Goal: Task Accomplishment & Management: Use online tool/utility

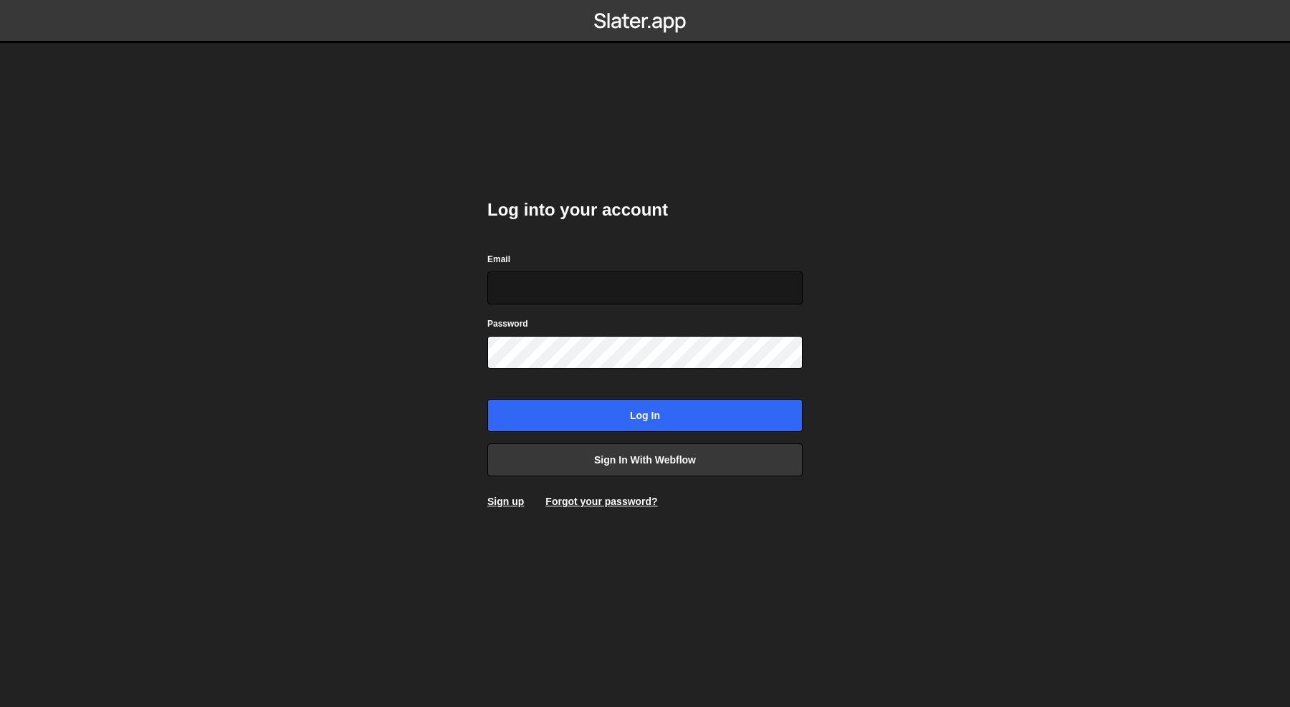
click at [783, 280] on input "Email" at bounding box center [644, 288] width 315 height 33
click at [645, 0] on com-1password-button at bounding box center [645, 0] width 0 height 0
click at [595, 288] on input "Email" at bounding box center [644, 288] width 315 height 33
type input "dev@Pinecone.agency"
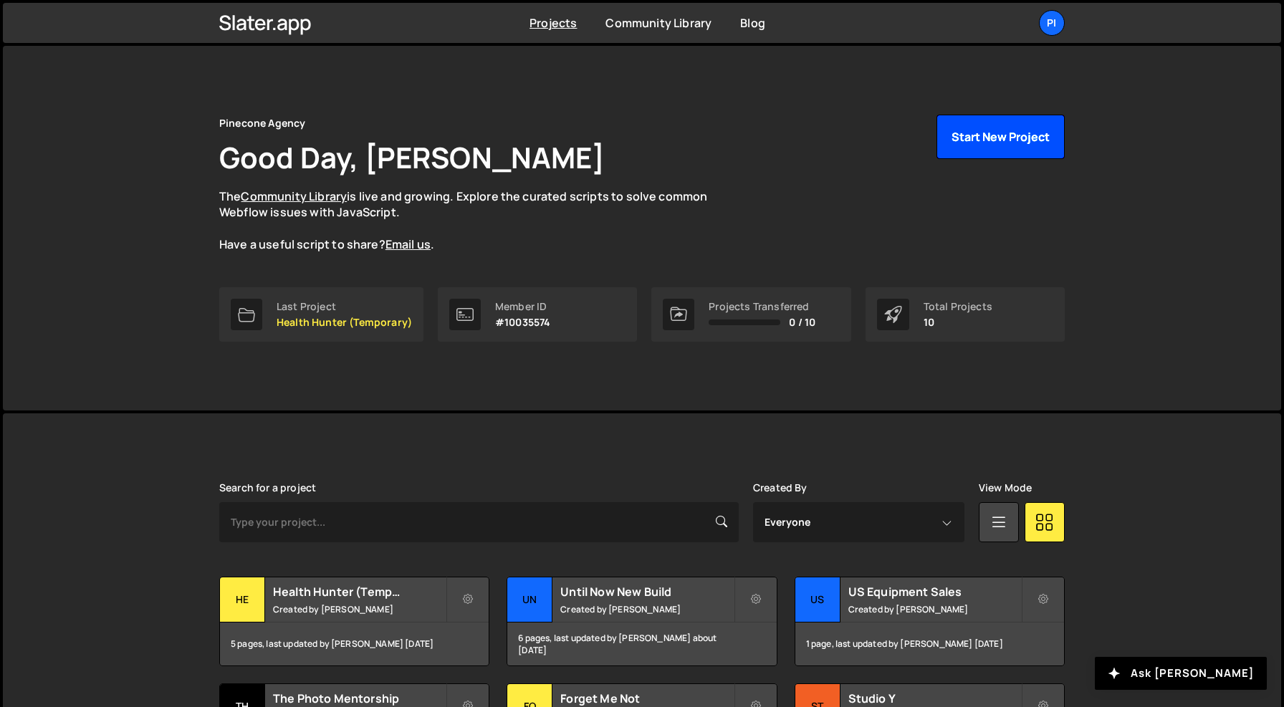
click at [956, 133] on button "Start New Project" at bounding box center [1000, 137] width 128 height 44
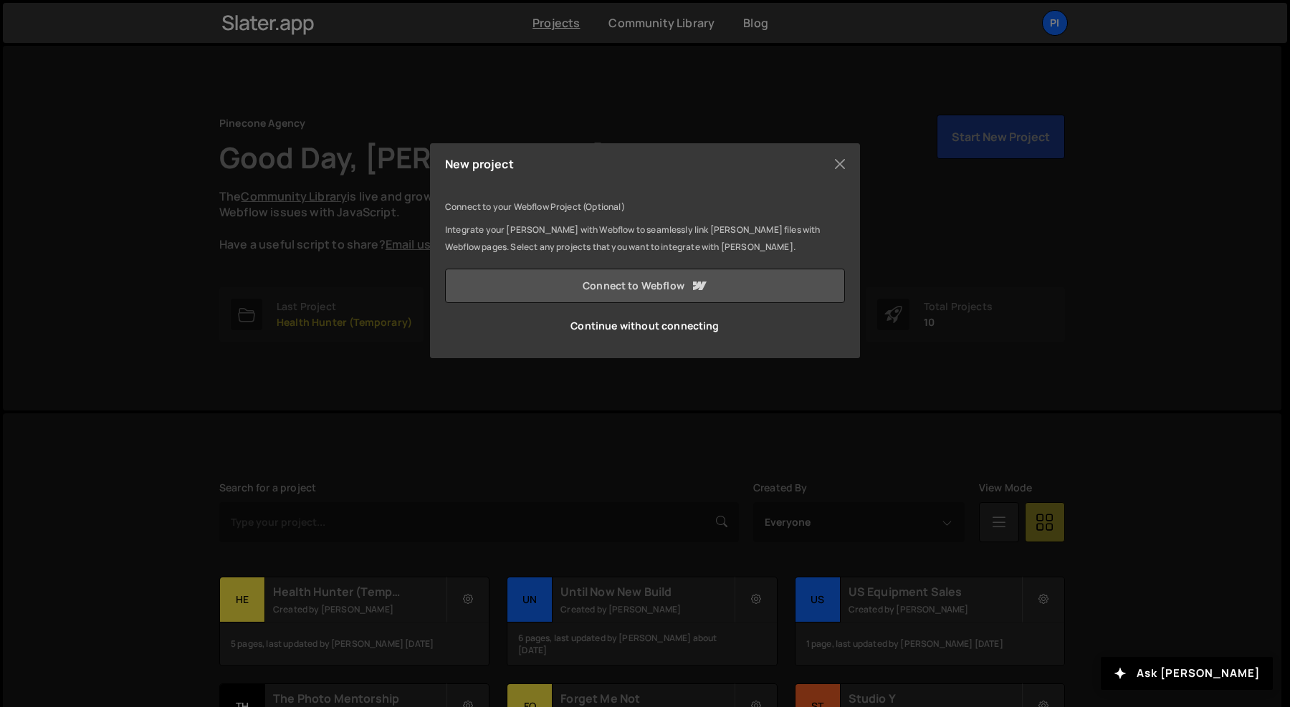
click at [683, 279] on link "Connect to Webflow" at bounding box center [645, 286] width 400 height 34
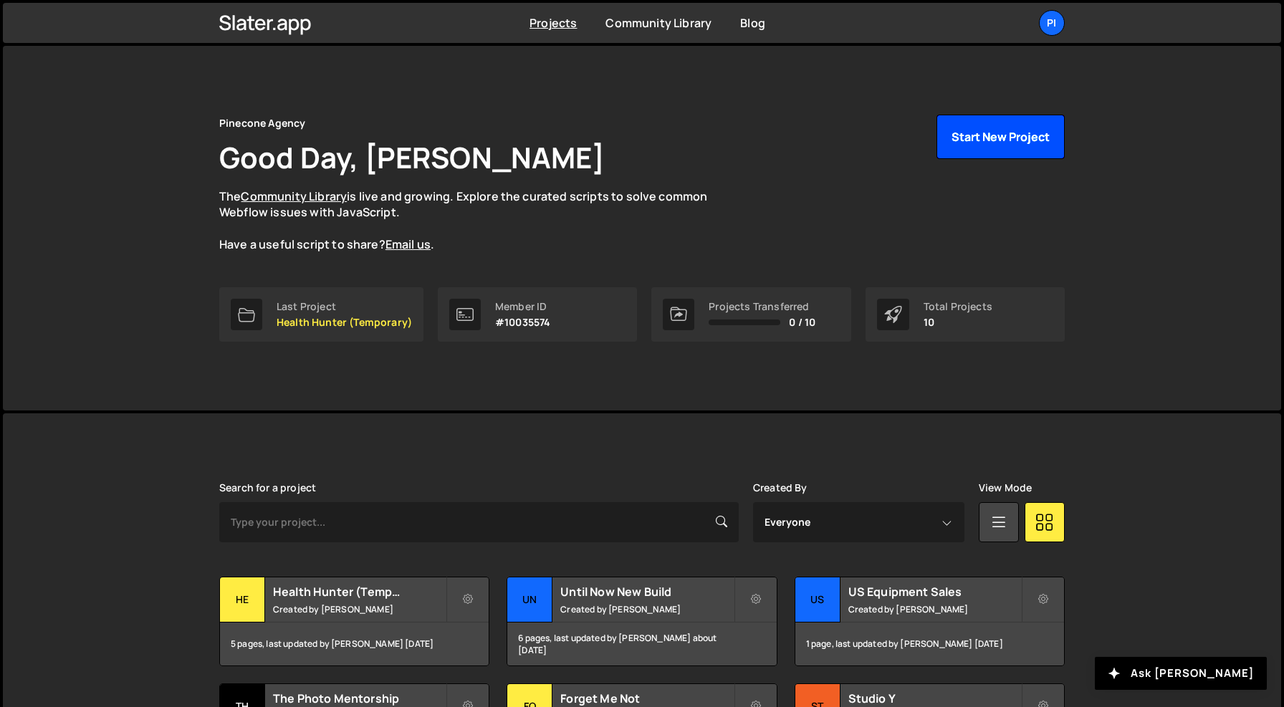
click at [1035, 133] on button "Start New Project" at bounding box center [1000, 137] width 128 height 44
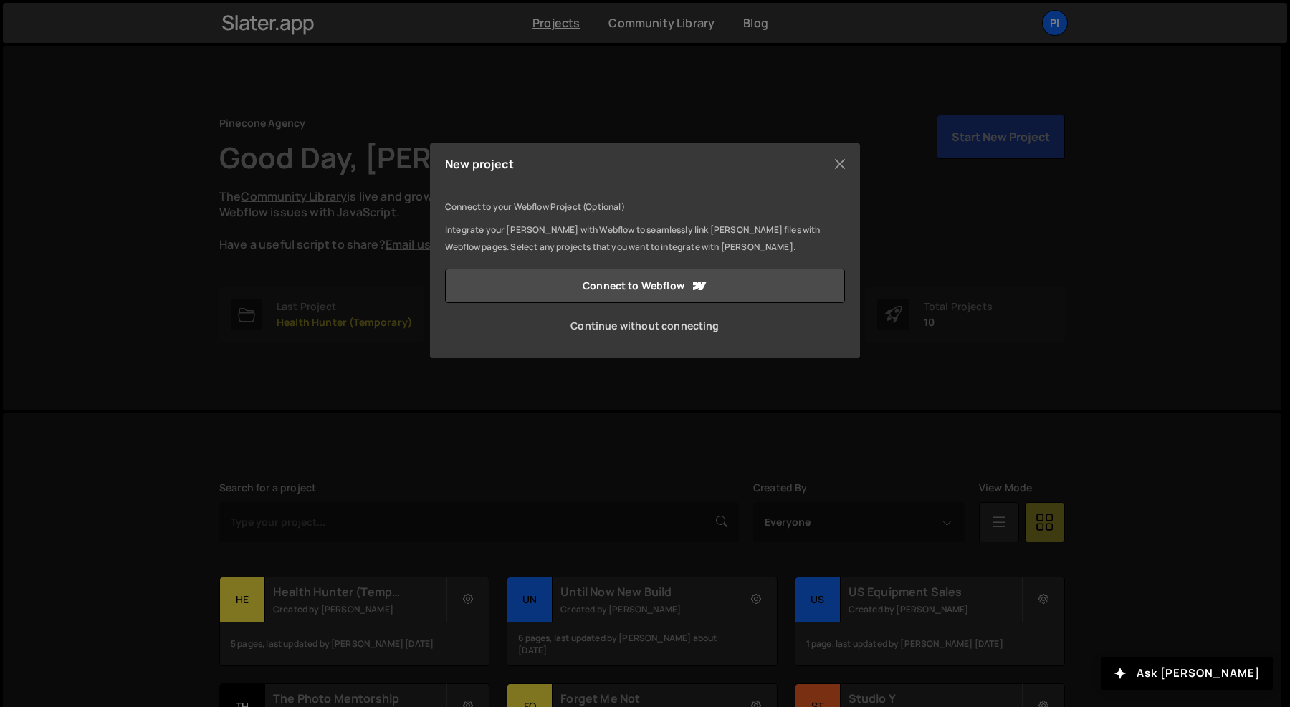
click at [676, 331] on link "Continue without connecting" at bounding box center [645, 326] width 400 height 34
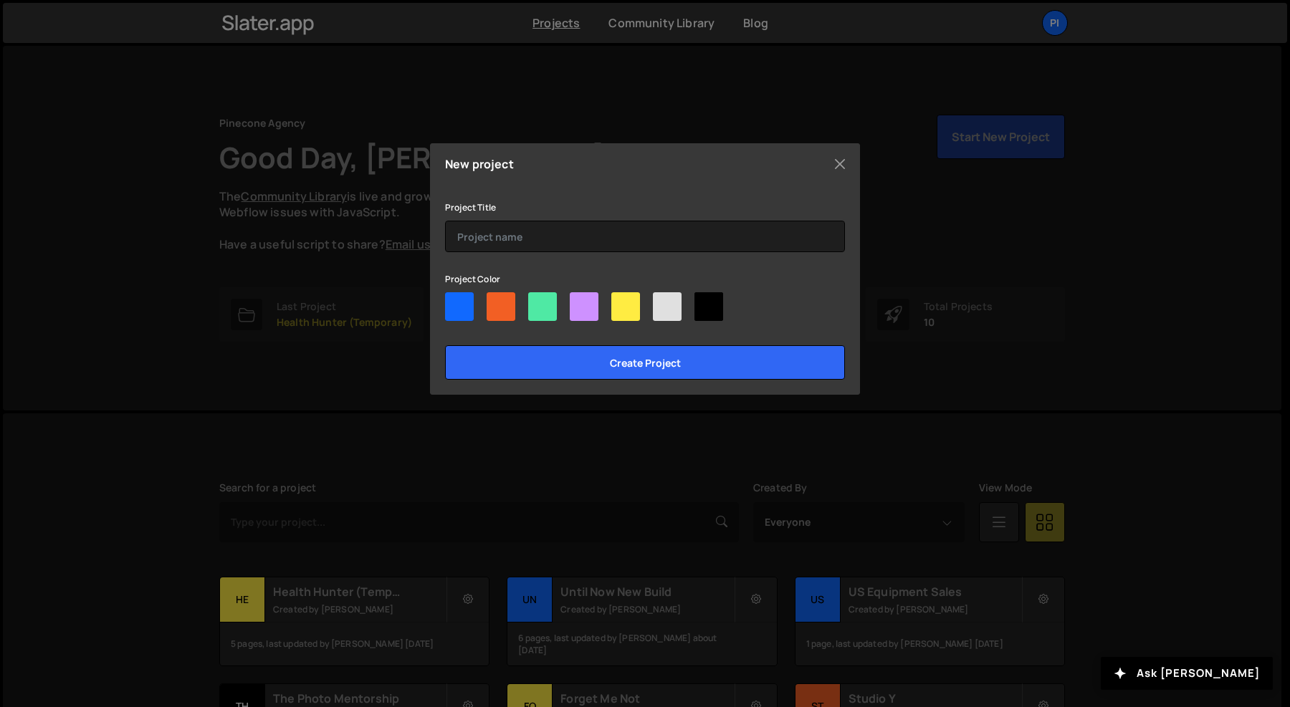
click at [491, 298] on div at bounding box center [500, 306] width 29 height 29
click at [491, 298] on input"] "radio" at bounding box center [490, 296] width 9 height 9
radio input"] "true"
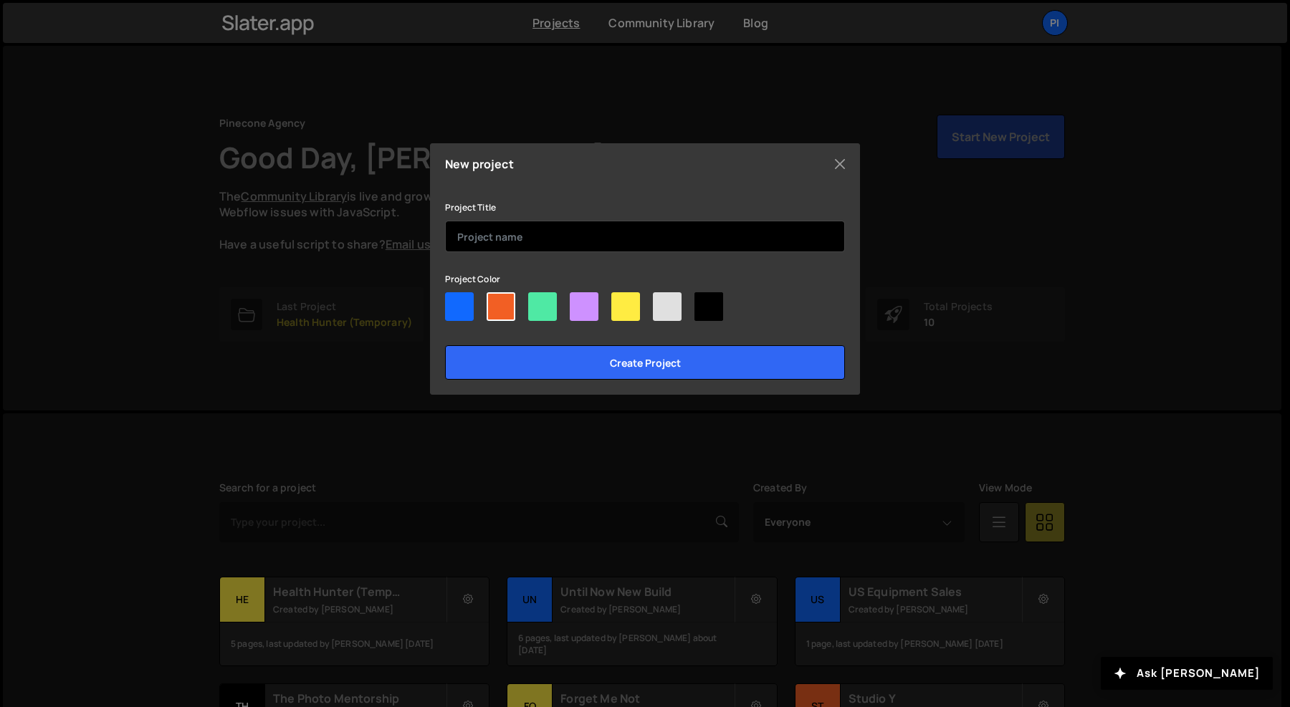
click at [576, 234] on input "text" at bounding box center [645, 237] width 400 height 32
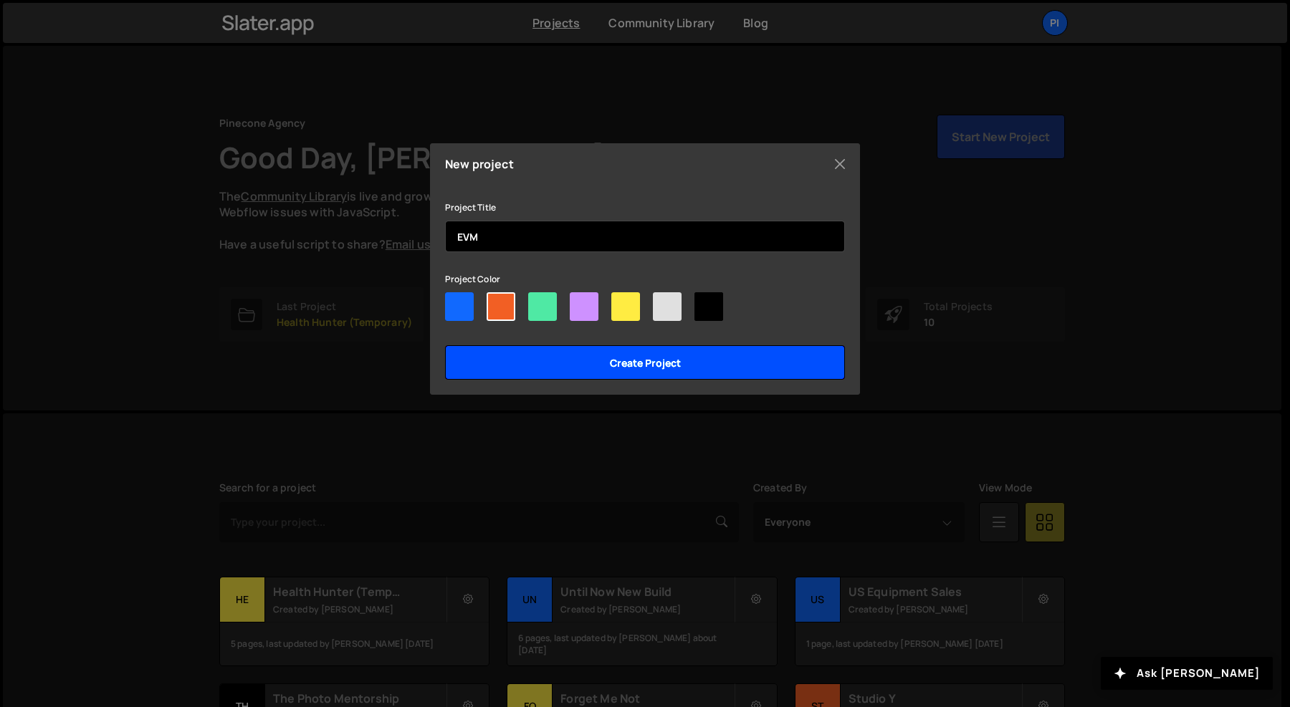
type input "EVM"
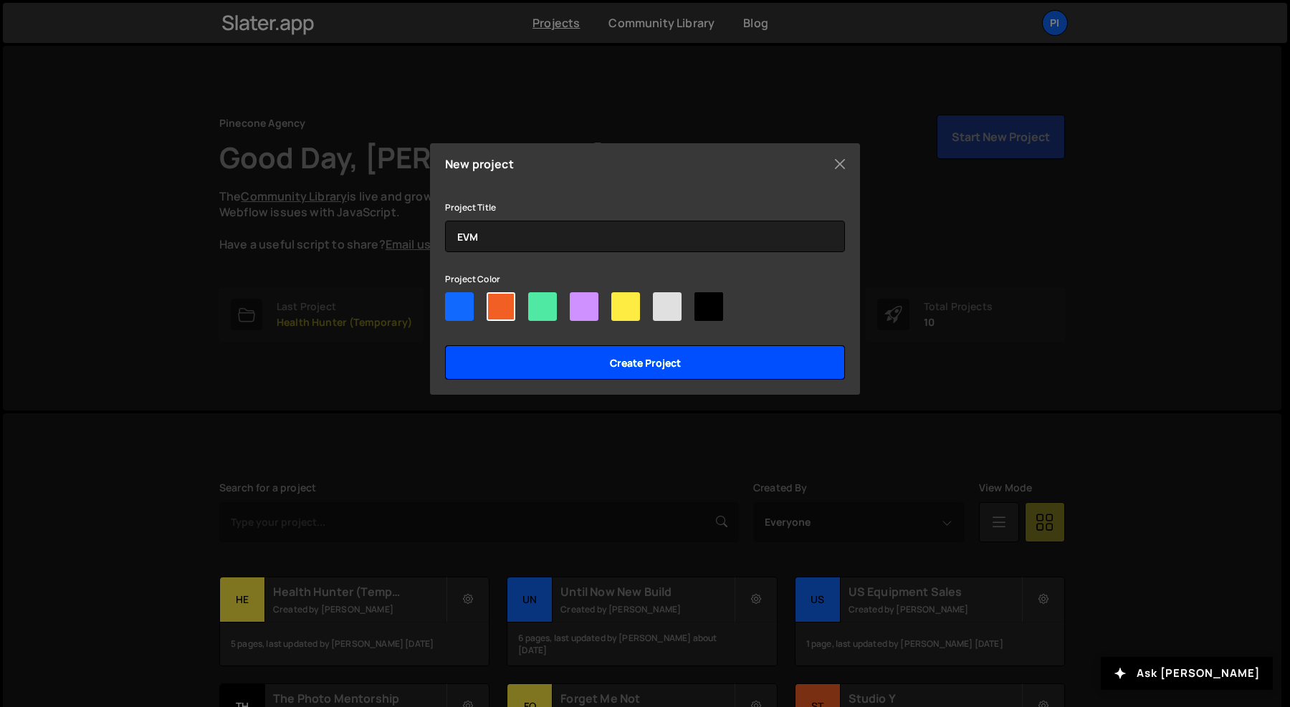
click at [643, 363] on input "Create project" at bounding box center [645, 362] width 400 height 34
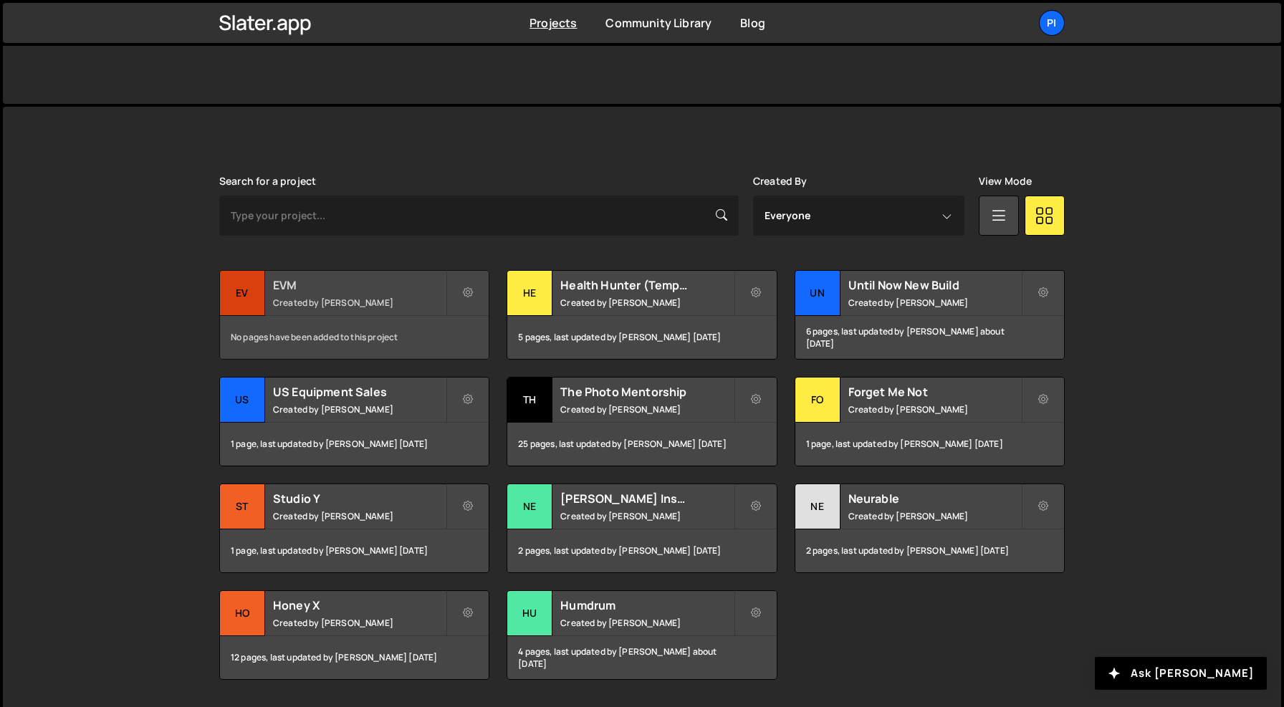
scroll to position [324, 0]
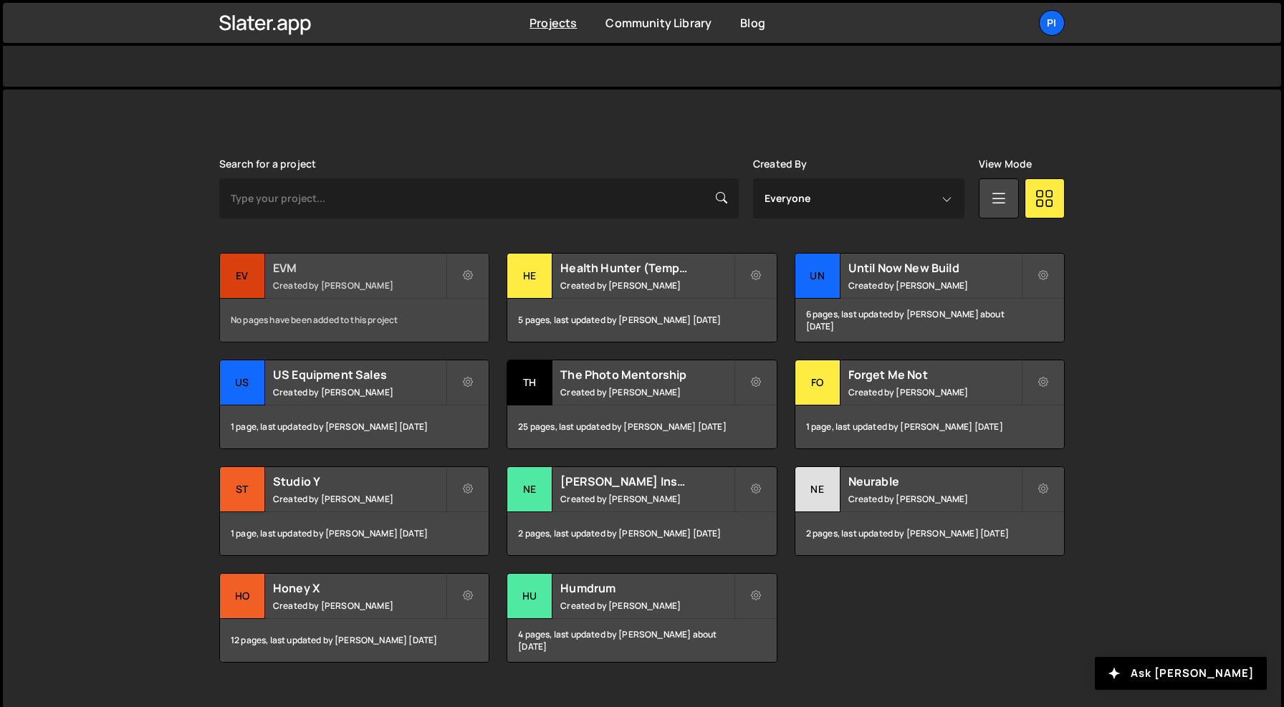
click at [256, 259] on div "EV" at bounding box center [242, 276] width 45 height 45
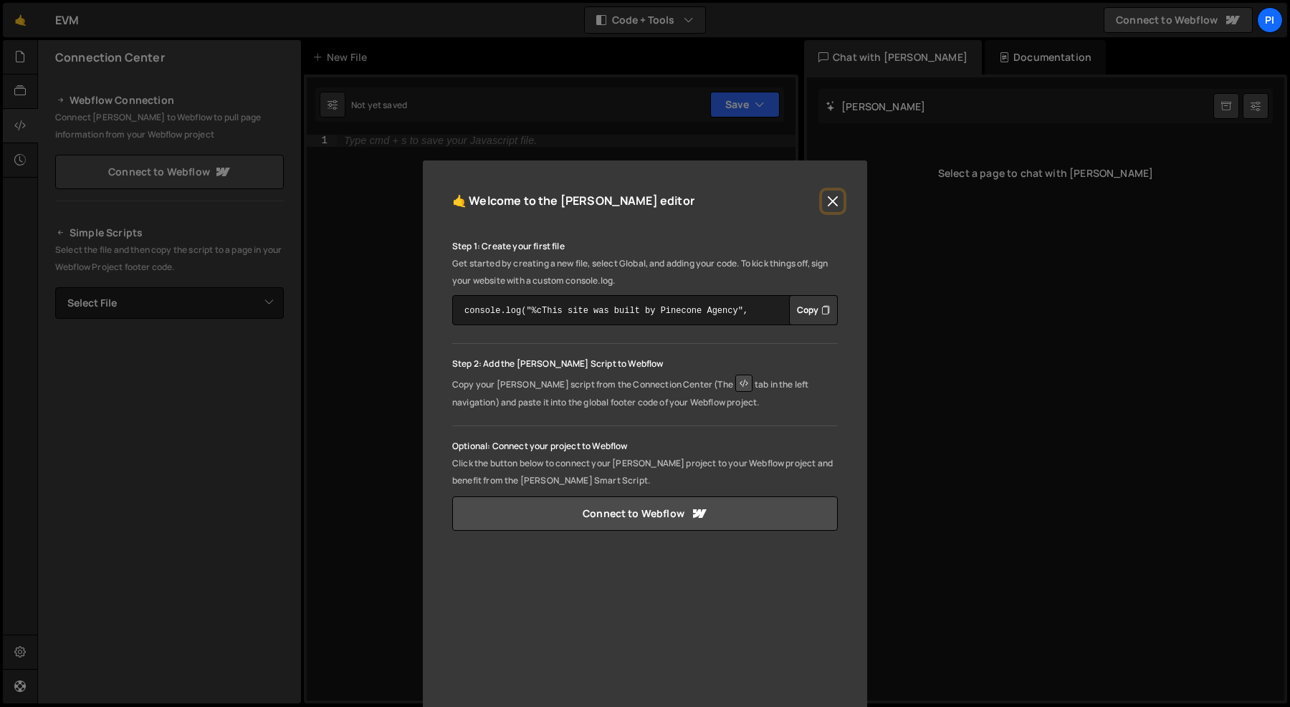
click at [824, 203] on button "Close" at bounding box center [832, 201] width 21 height 21
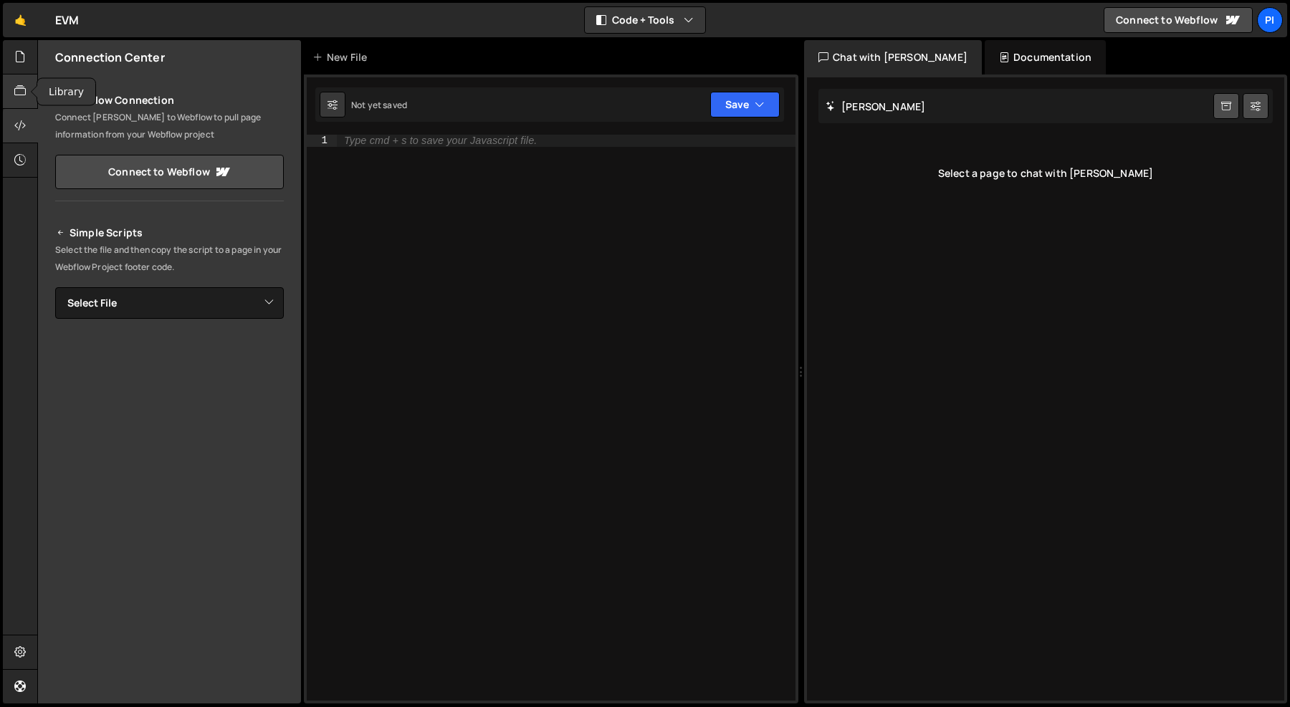
click at [12, 88] on div at bounding box center [20, 92] width 35 height 34
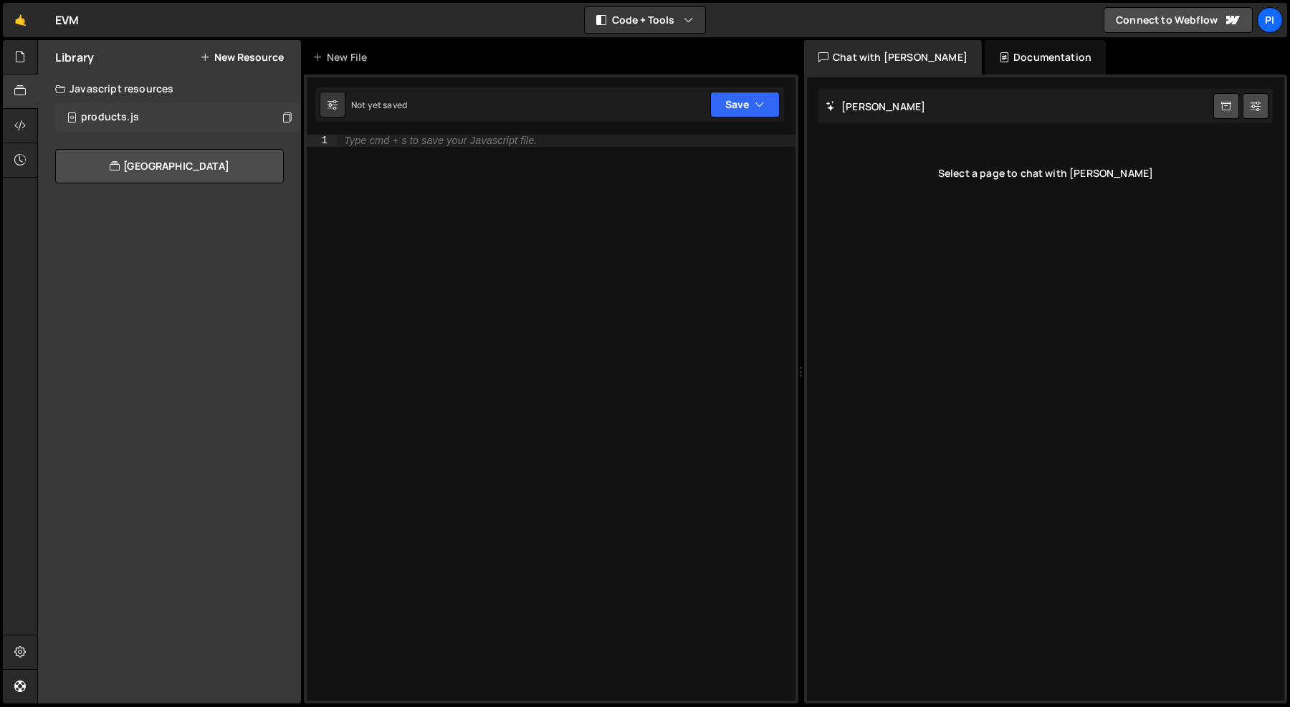
click at [136, 121] on div "products.js" at bounding box center [110, 117] width 58 height 13
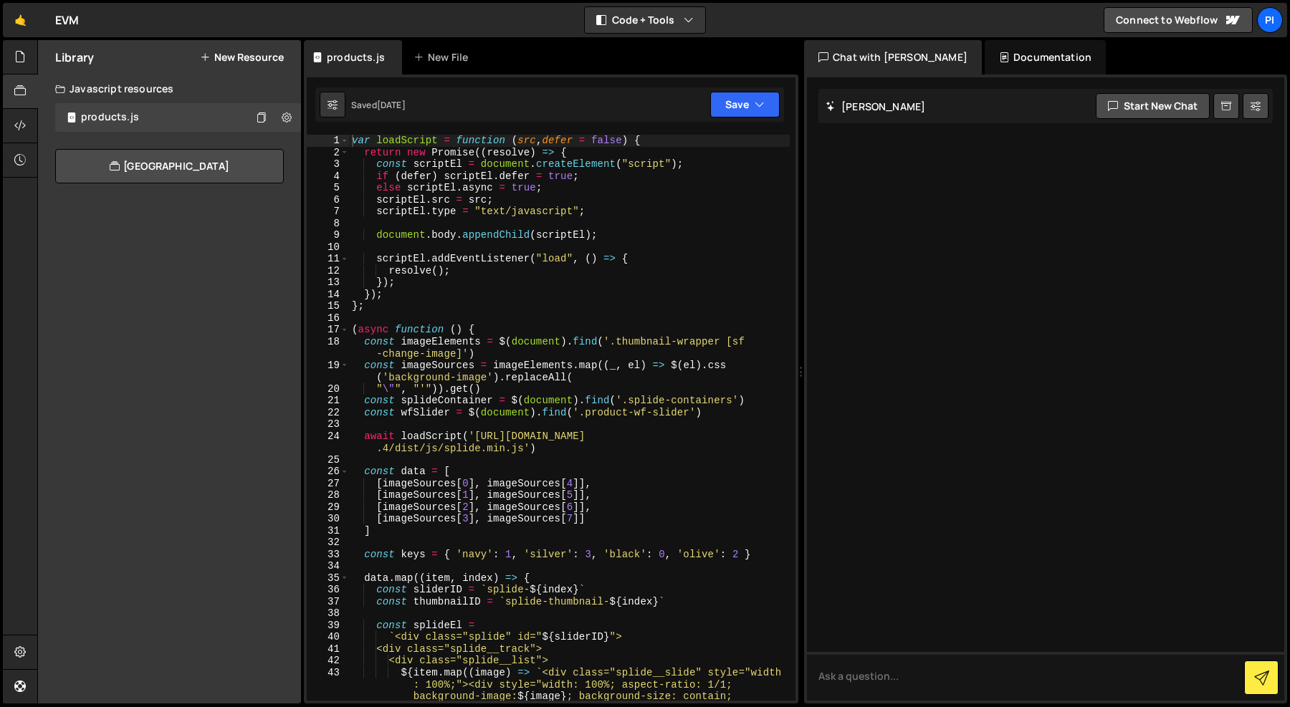
click at [586, 216] on div "var loadScript = function ( src , defer = false ) { return new Promise (( resol…" at bounding box center [569, 453] width 441 height 637
click at [768, 102] on button "Save" at bounding box center [744, 105] width 69 height 26
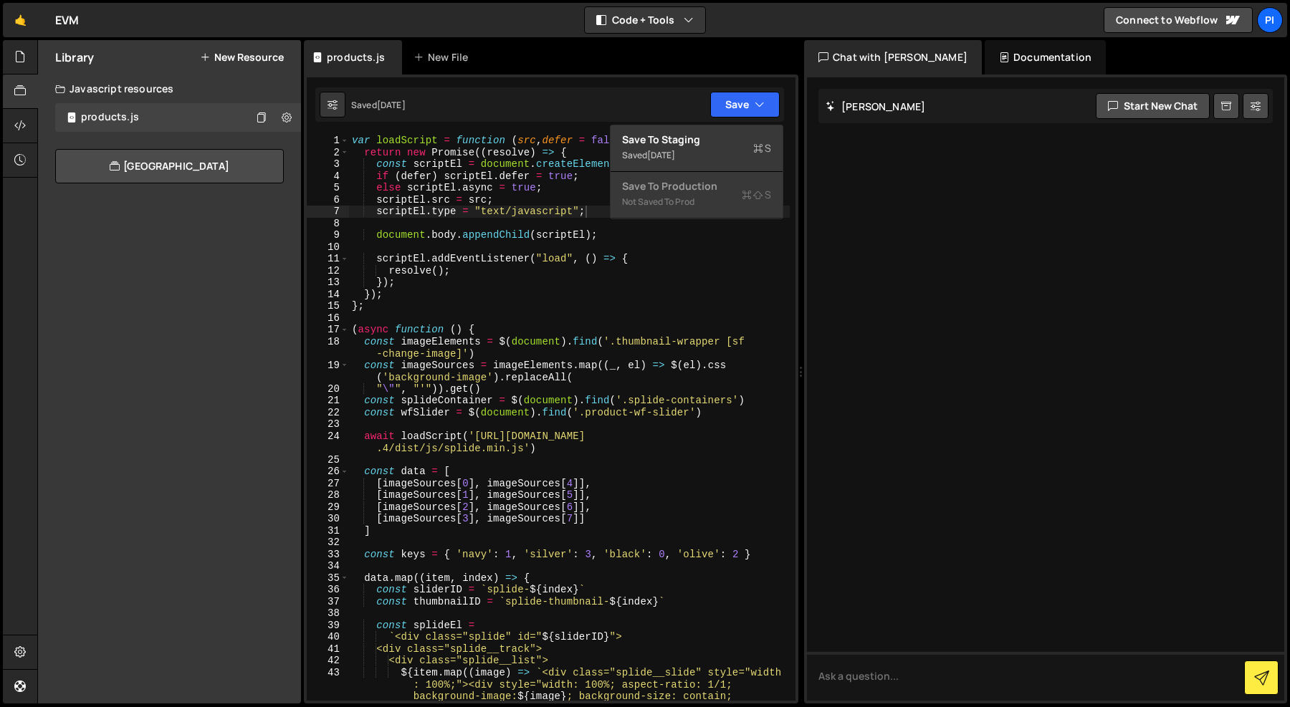
click at [544, 198] on div "var loadScript = function ( src , defer = false ) { return new Promise (( resol…" at bounding box center [569, 453] width 441 height 637
type textarea "scriptEl.src = src;"
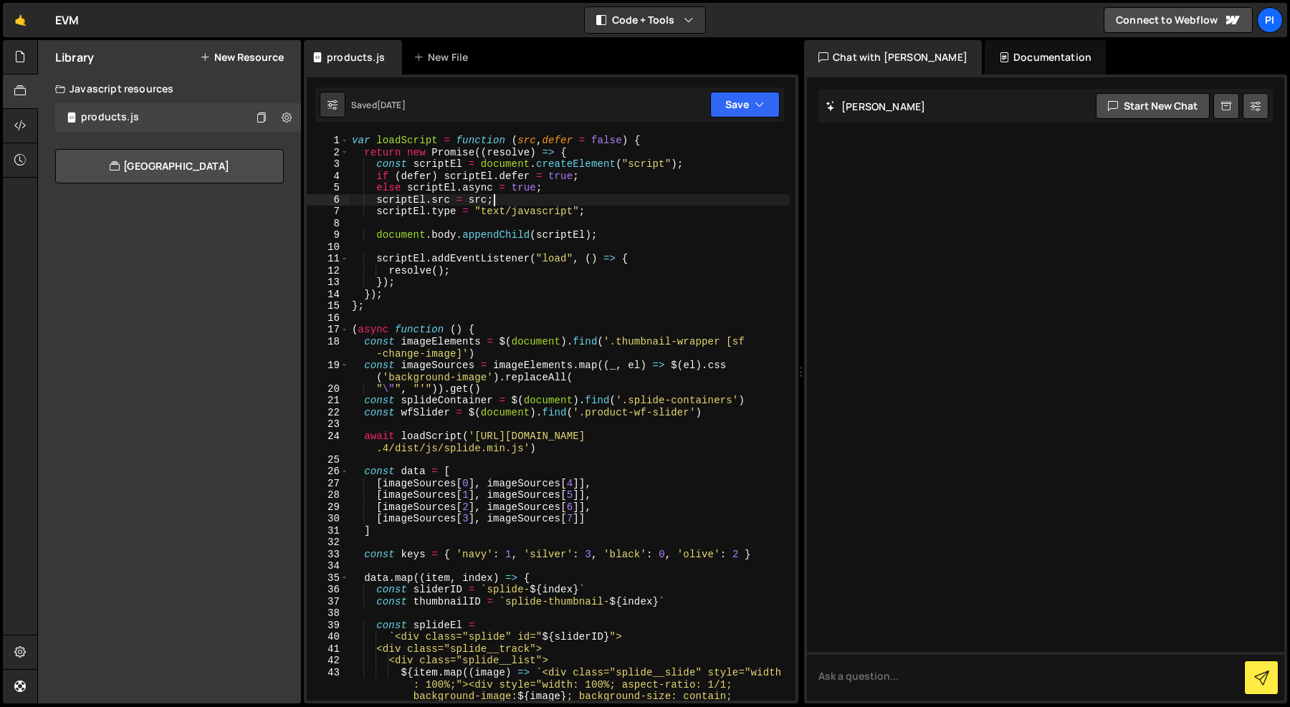
click at [256, 52] on button "New Resource" at bounding box center [242, 57] width 84 height 11
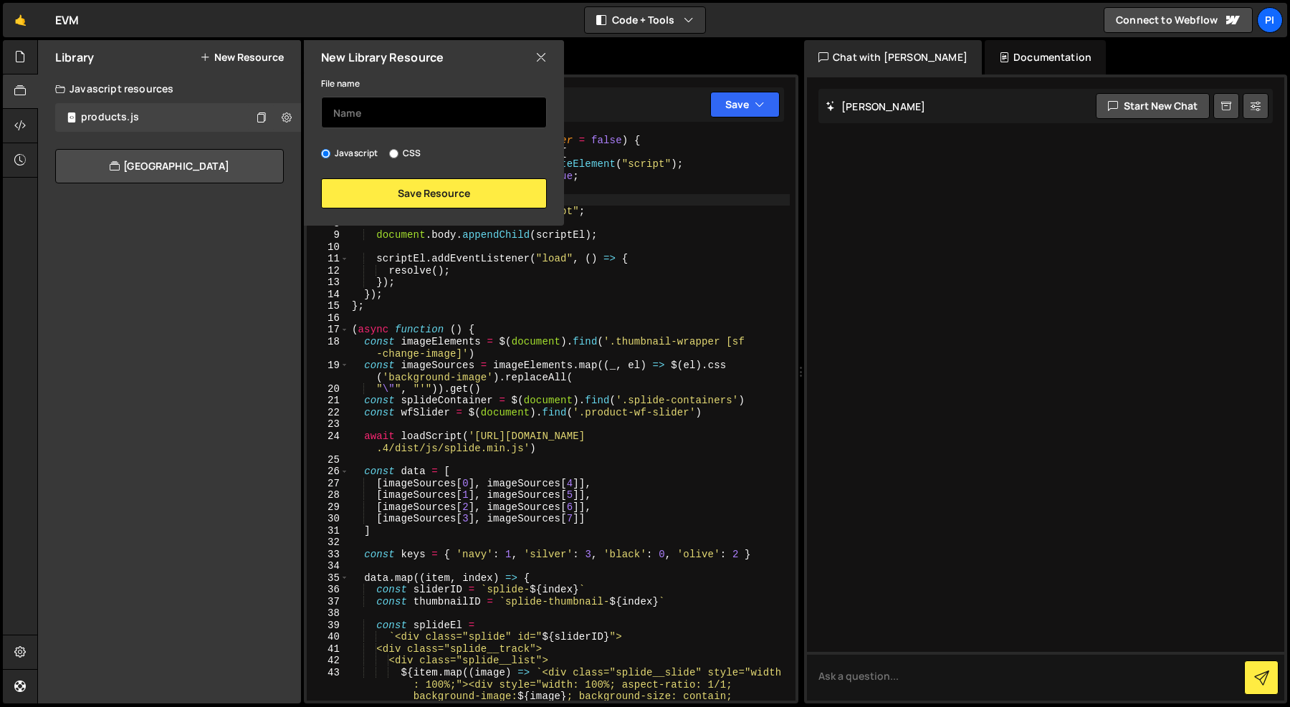
click at [373, 117] on input "text" at bounding box center [434, 113] width 226 height 32
type input "Service Area"
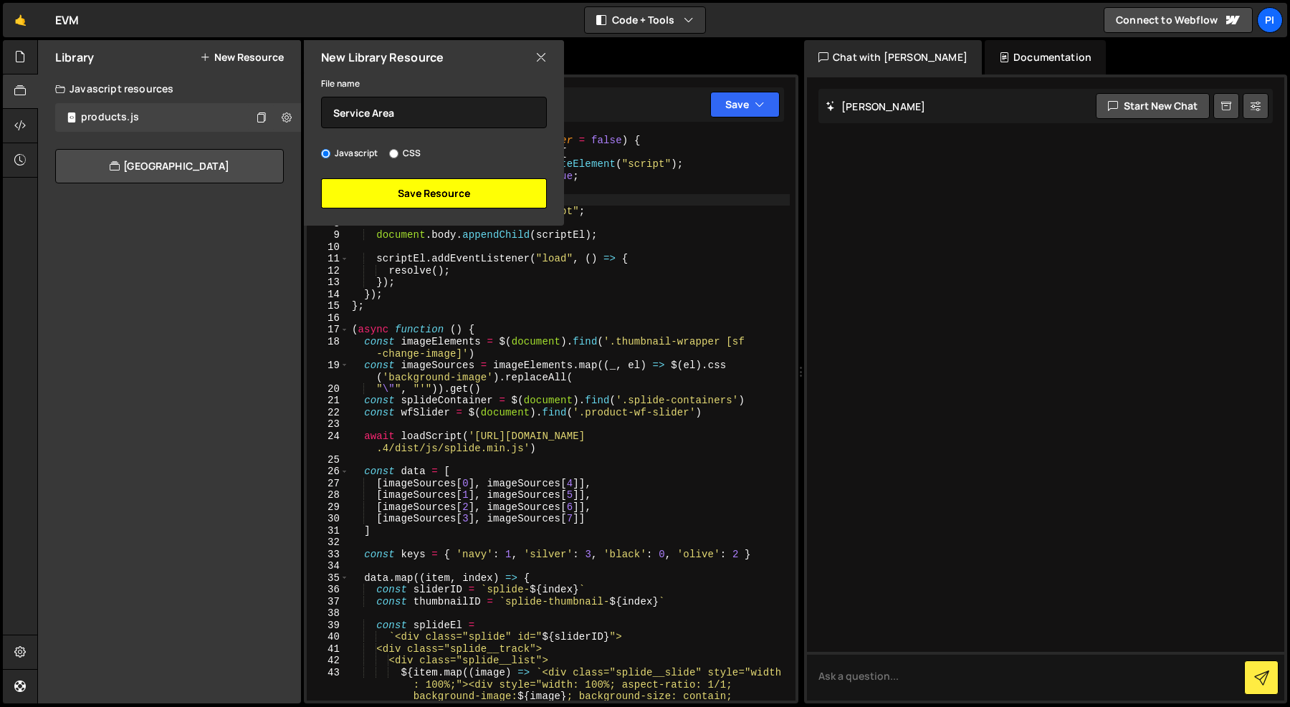
click at [370, 188] on button "Save Resource" at bounding box center [434, 193] width 226 height 30
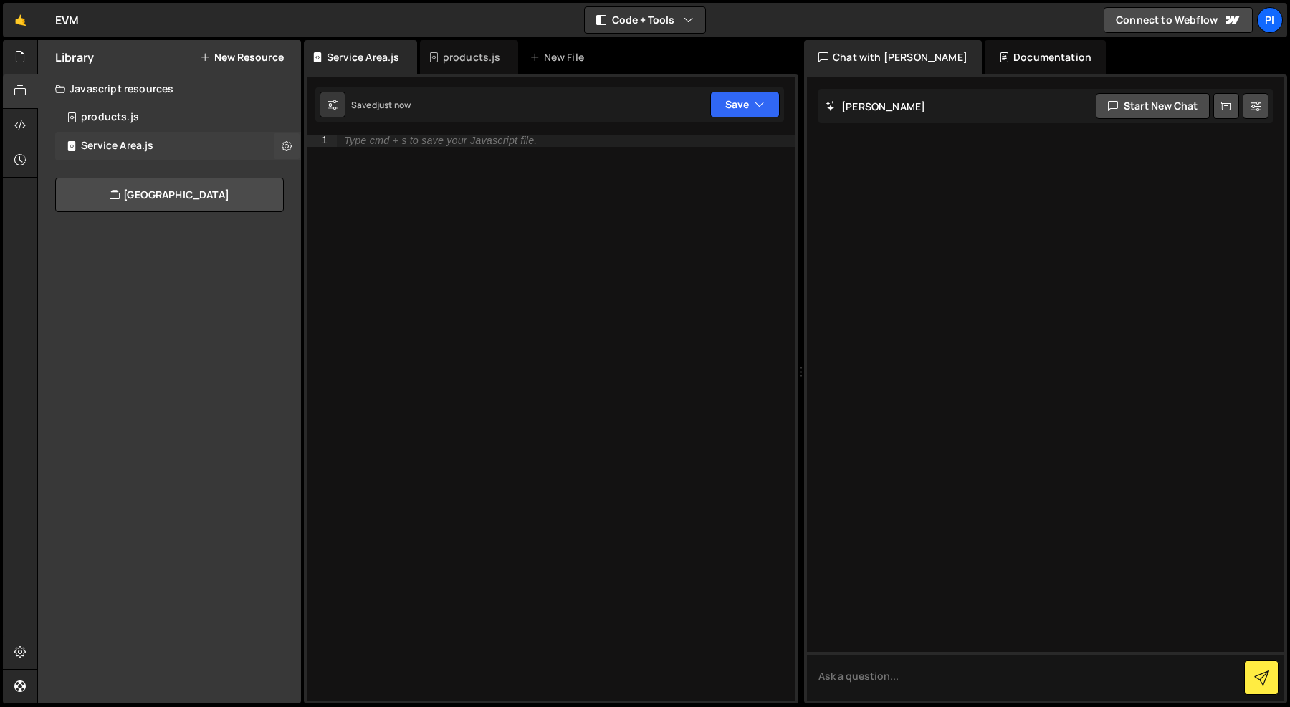
click at [240, 147] on div "Service Area.js 0" at bounding box center [178, 146] width 246 height 29
click at [398, 191] on div "Type cmd + s to save your Javascript file." at bounding box center [566, 430] width 459 height 590
paste textarea "$('.service-area').html("")"
type textarea "$('.service-area').html("")"
click at [650, 157] on div "Type cmd + s to save your Javascript file." at bounding box center [566, 430] width 459 height 590
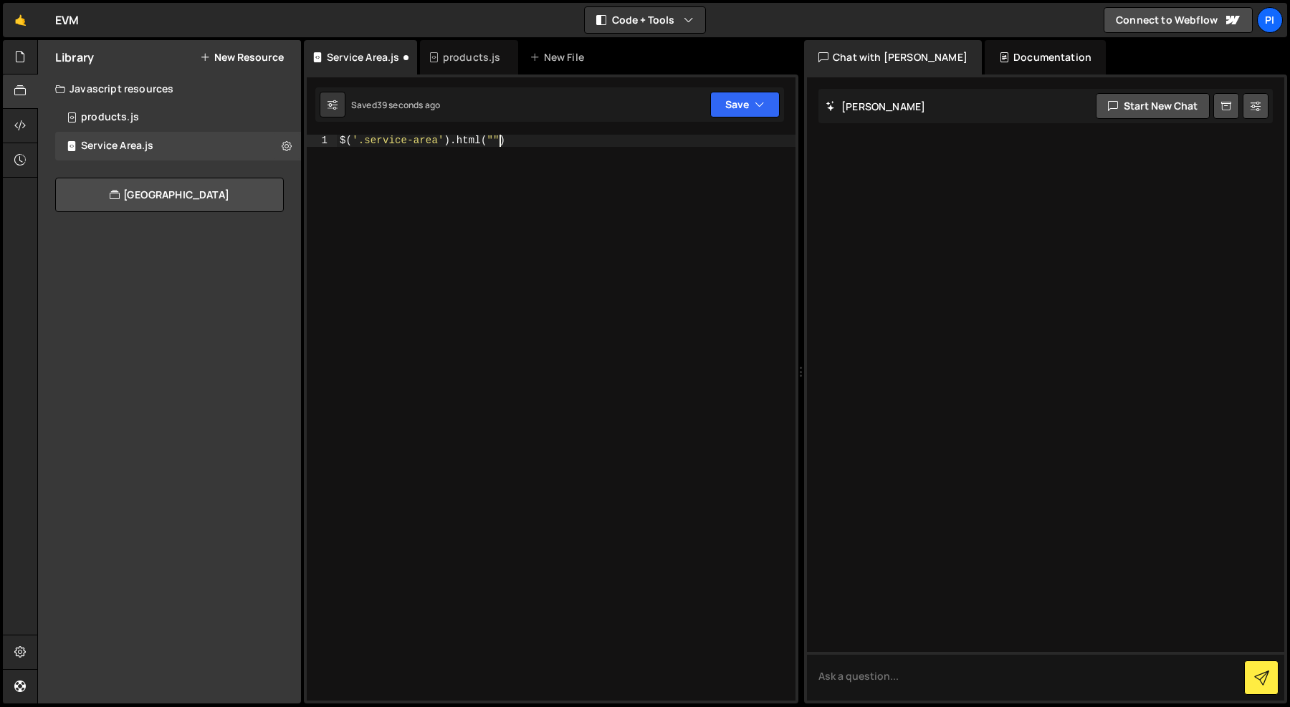
scroll to position [0, 11]
paste textarea
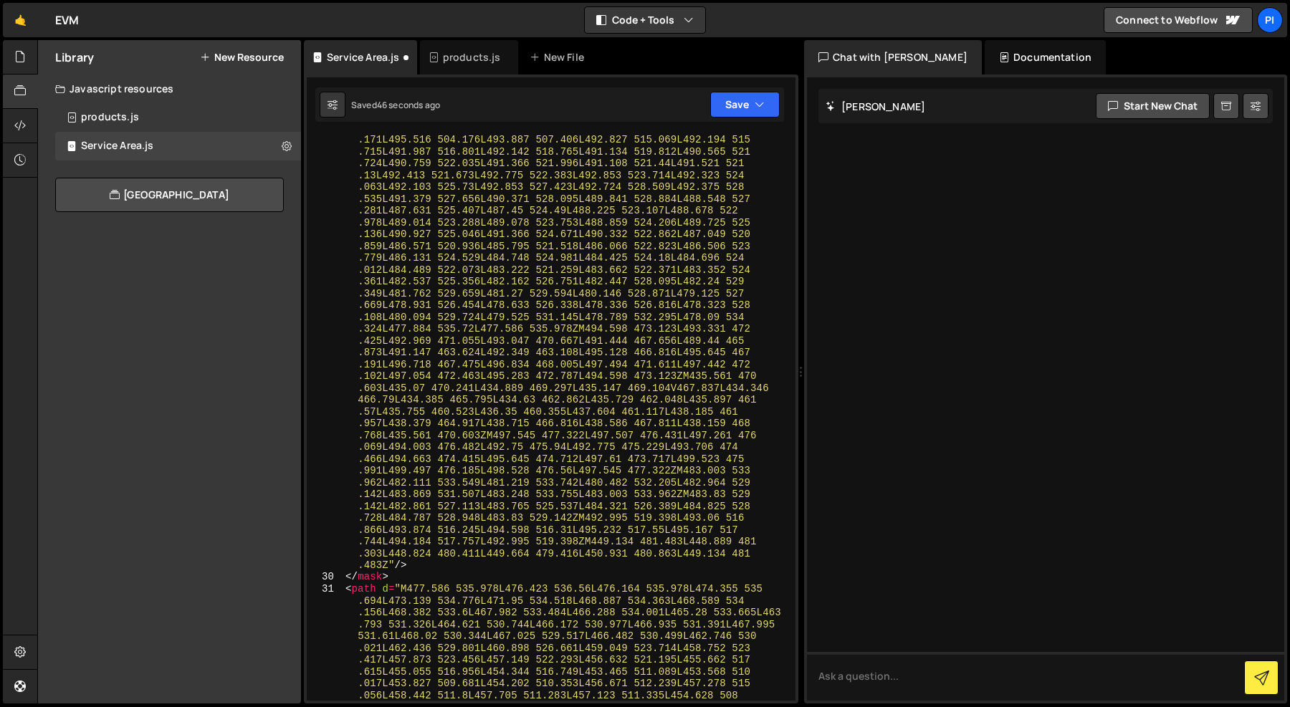
type textarea "</svg> ")"
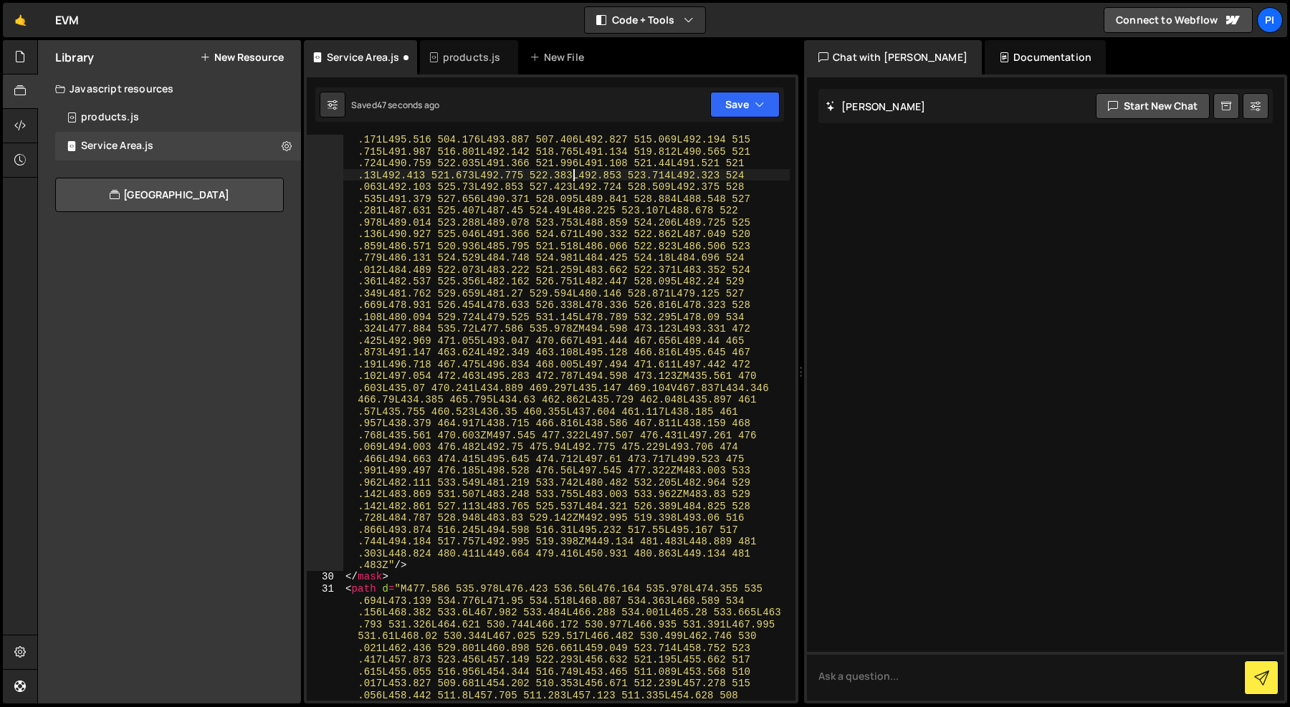
type textarea "</svg> ")"
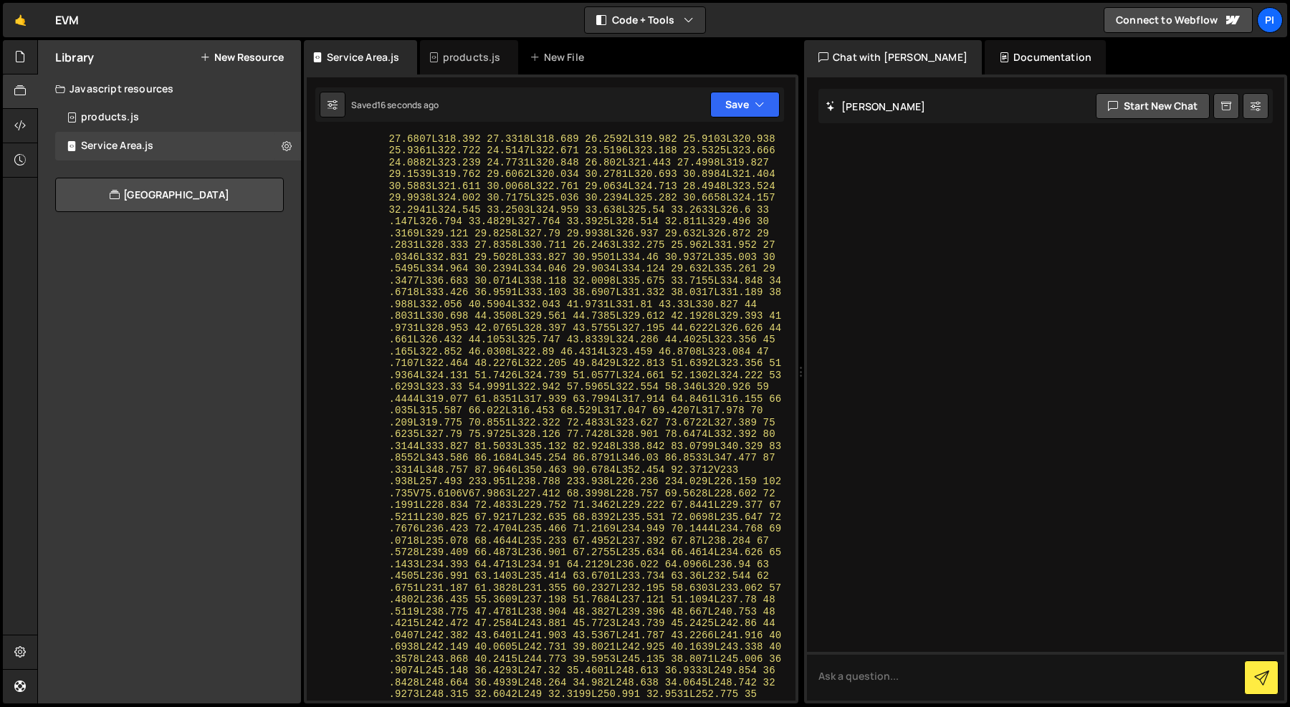
scroll to position [0, 0]
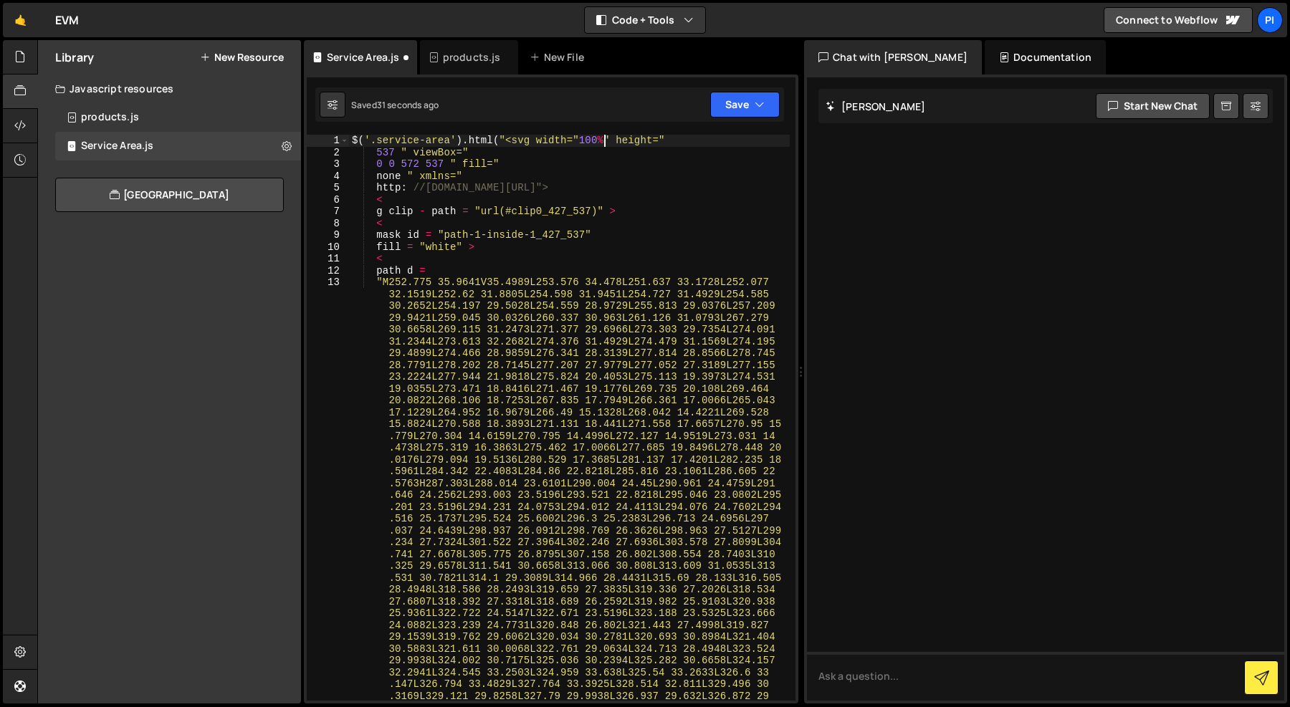
scroll to position [0, 7]
type textarea "$('.service-area').html('<svg width="100%" height=""
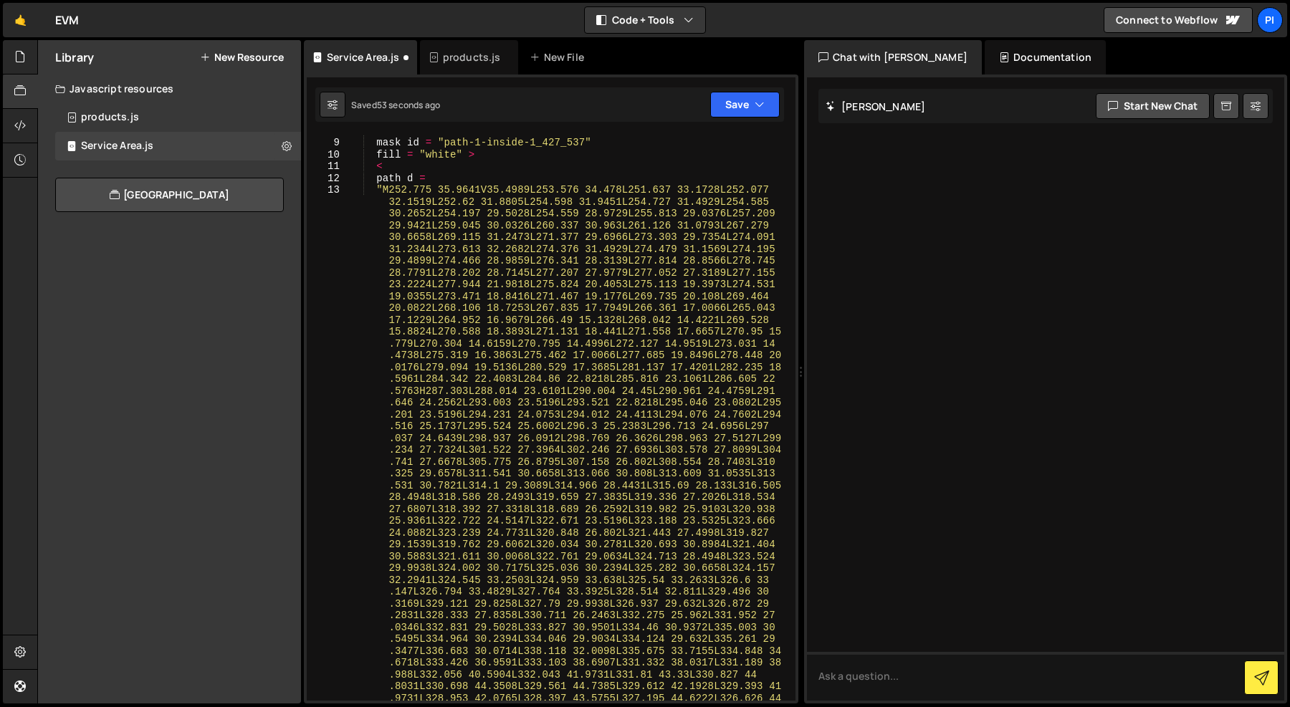
scroll to position [0, 0]
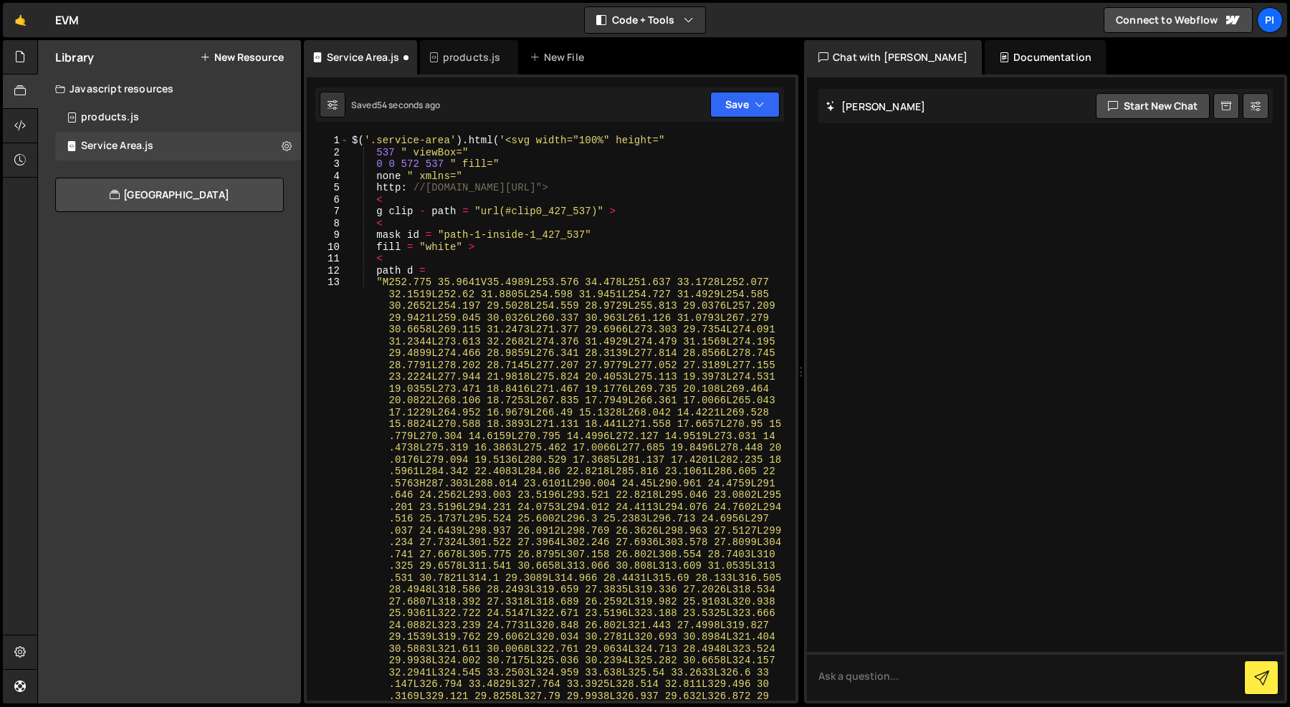
click at [495, 100] on div "Saved 54 seconds ago Not saved to prod Upgrade to Edit Save Save to Staging S S…" at bounding box center [549, 104] width 469 height 34
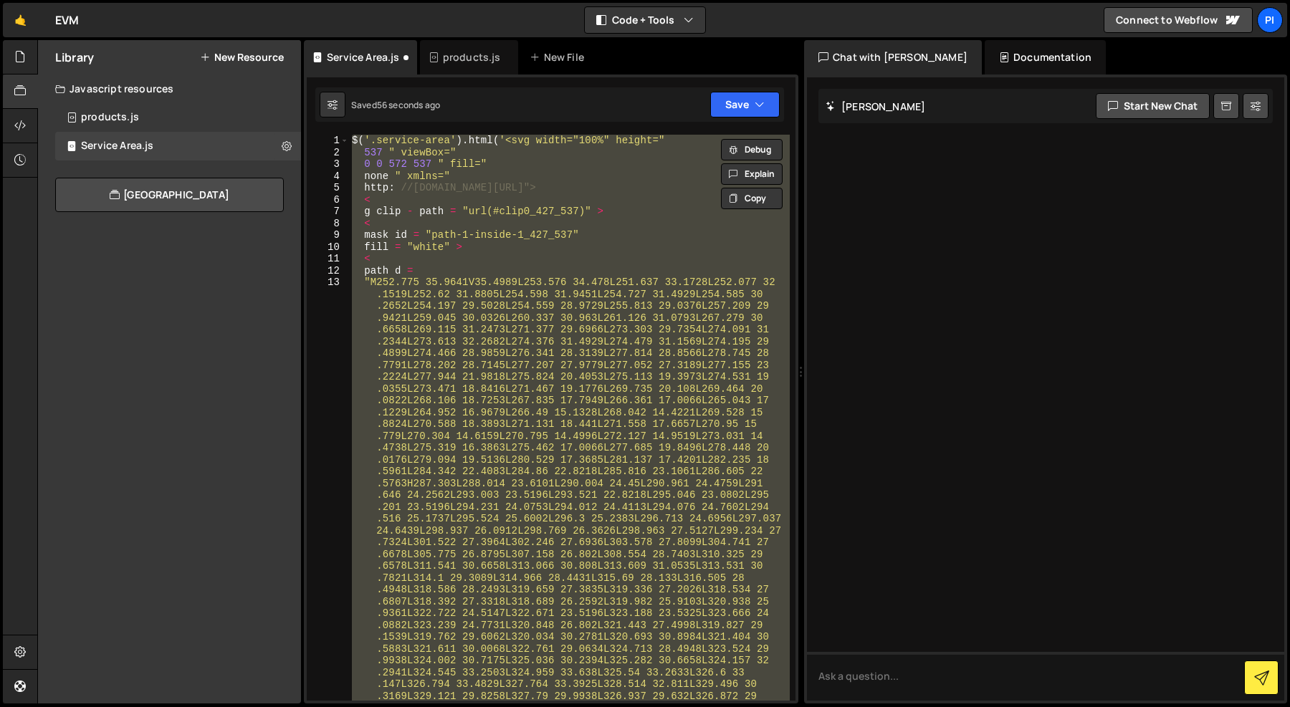
scroll to position [0, 1]
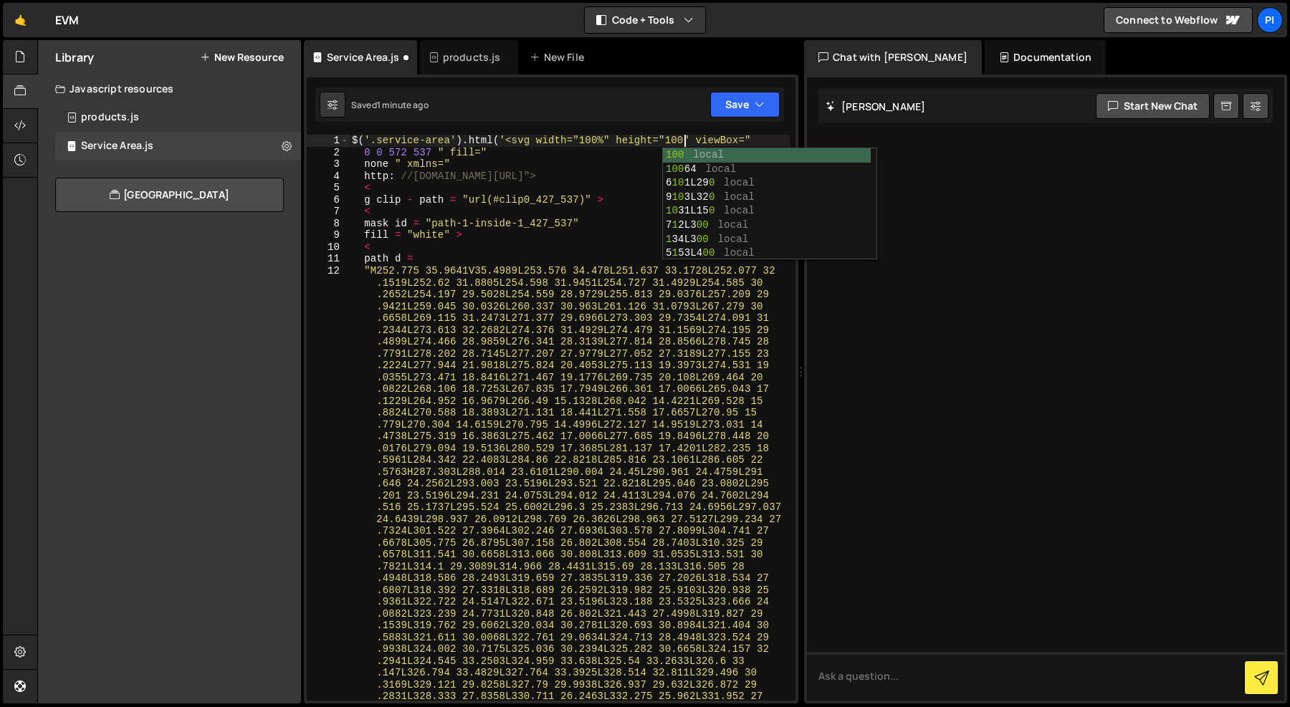
scroll to position [0, 23]
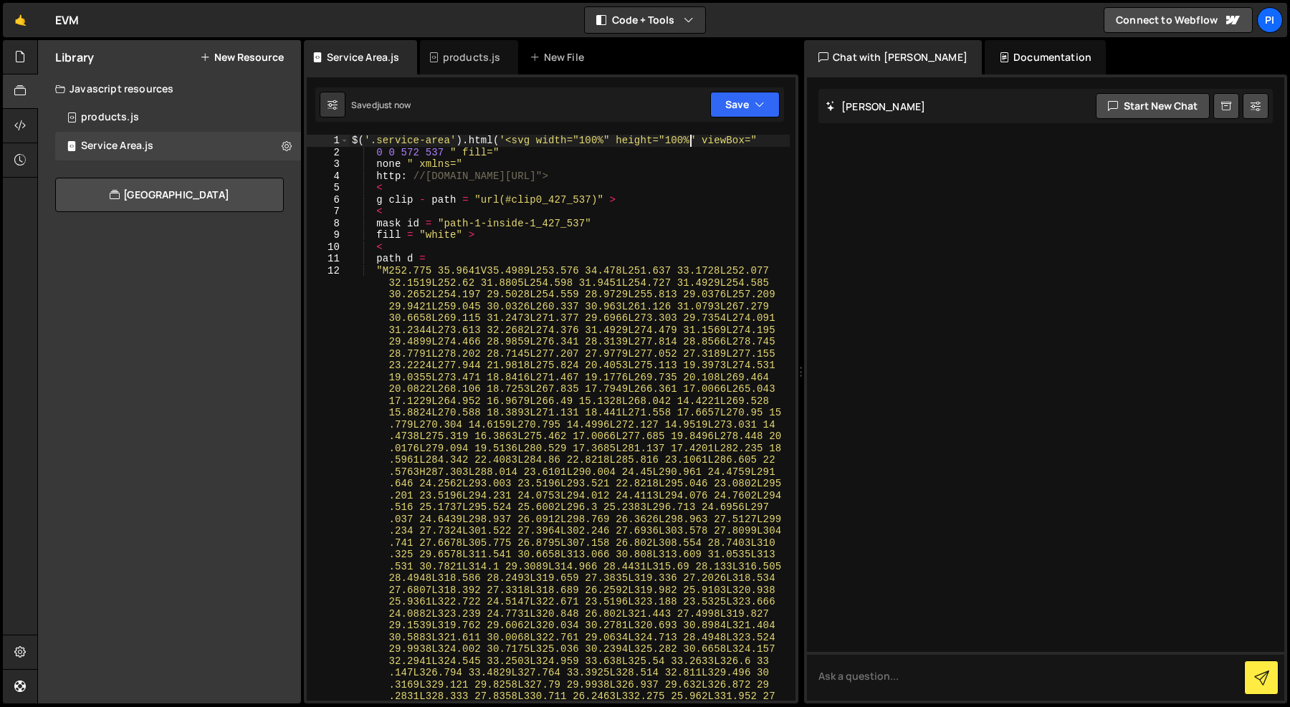
type textarea "$('.service-area').html(`<svg width="100%" height="100%" viewBox=""
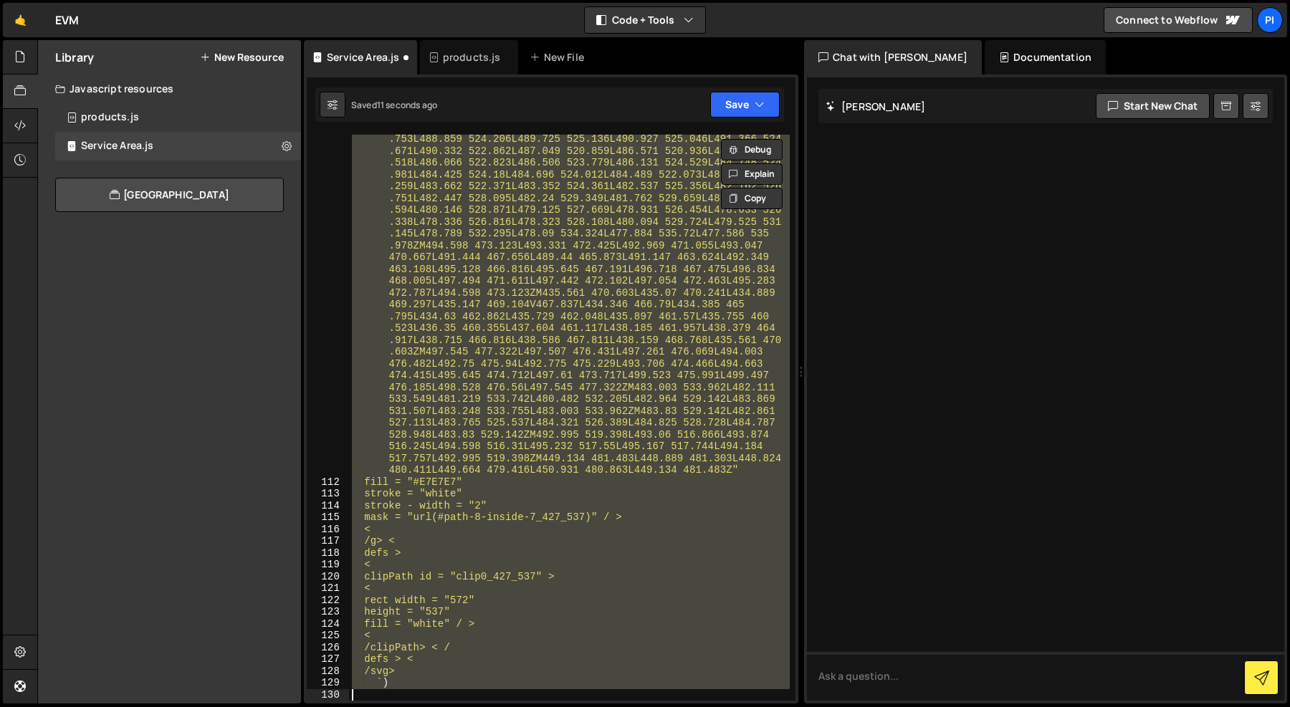
scroll to position [0, 1]
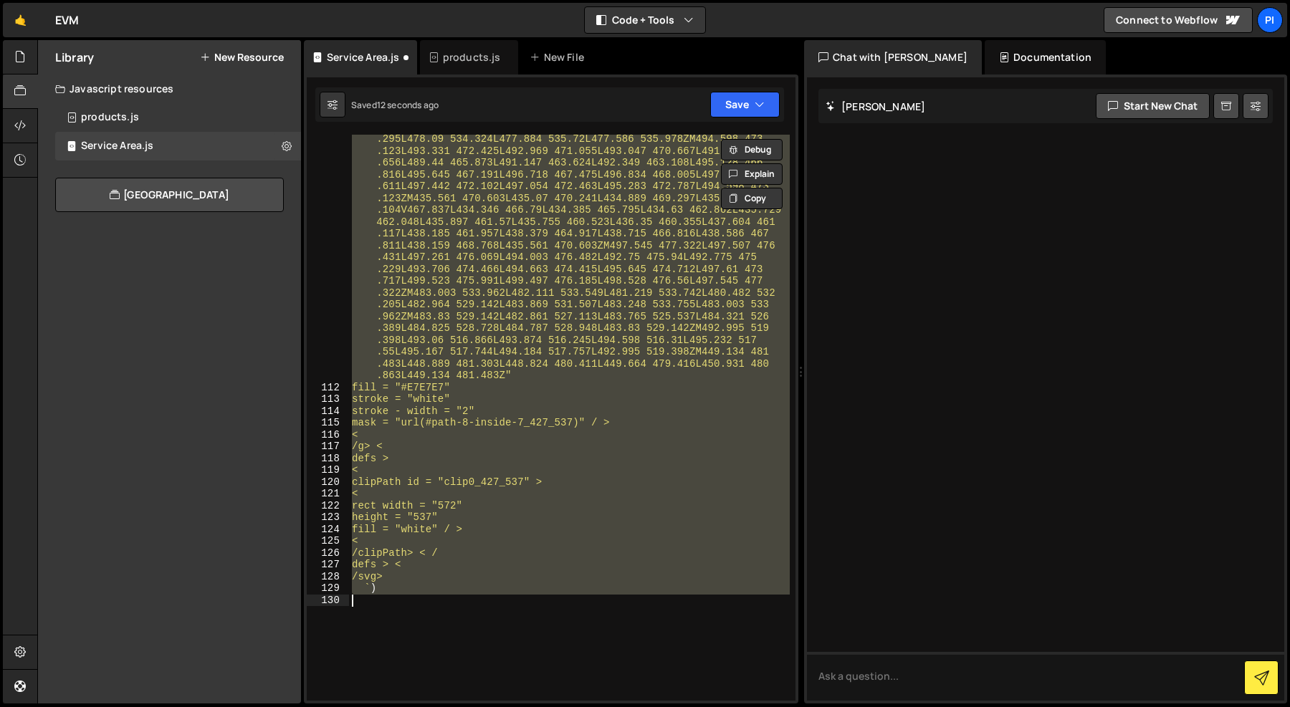
type textarea "`)"
click at [652, 264] on div ""M477.586 535.978L476.423 536.56L476.164 535.978L474.355 535.694L473 .139 534.7…" at bounding box center [569, 286] width 441 height 1346
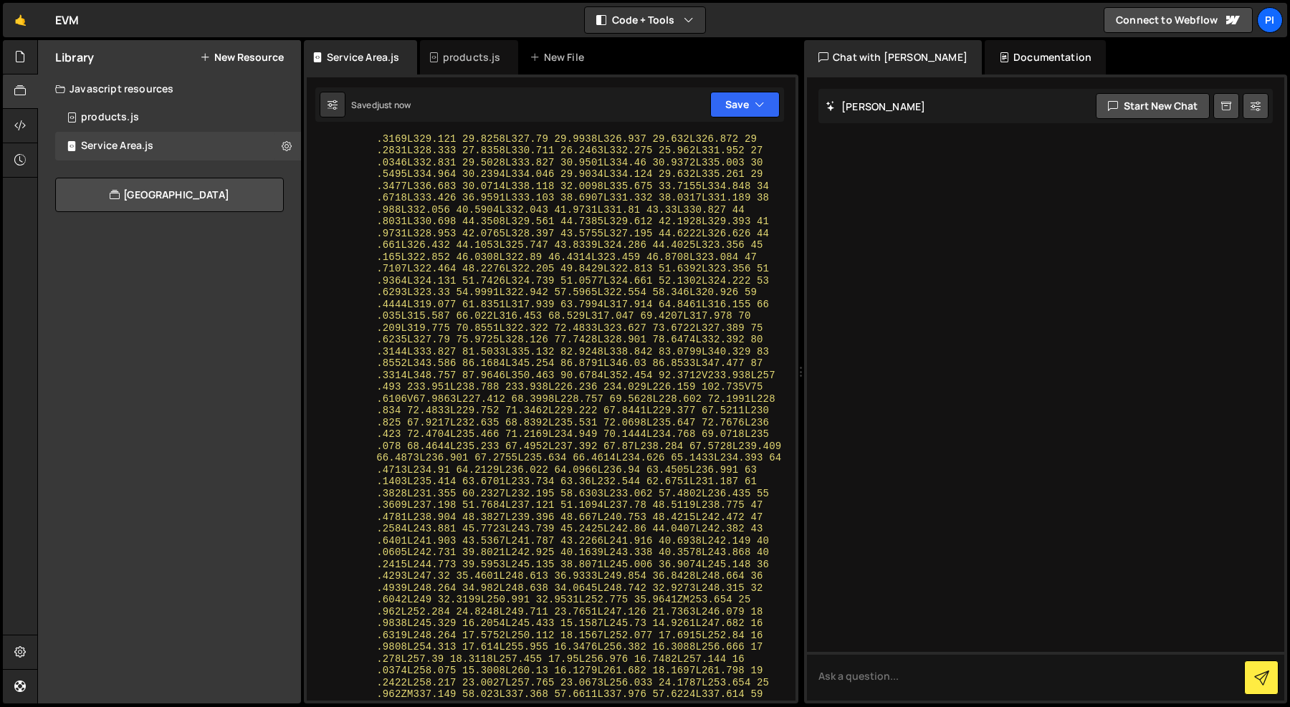
scroll to position [0, 0]
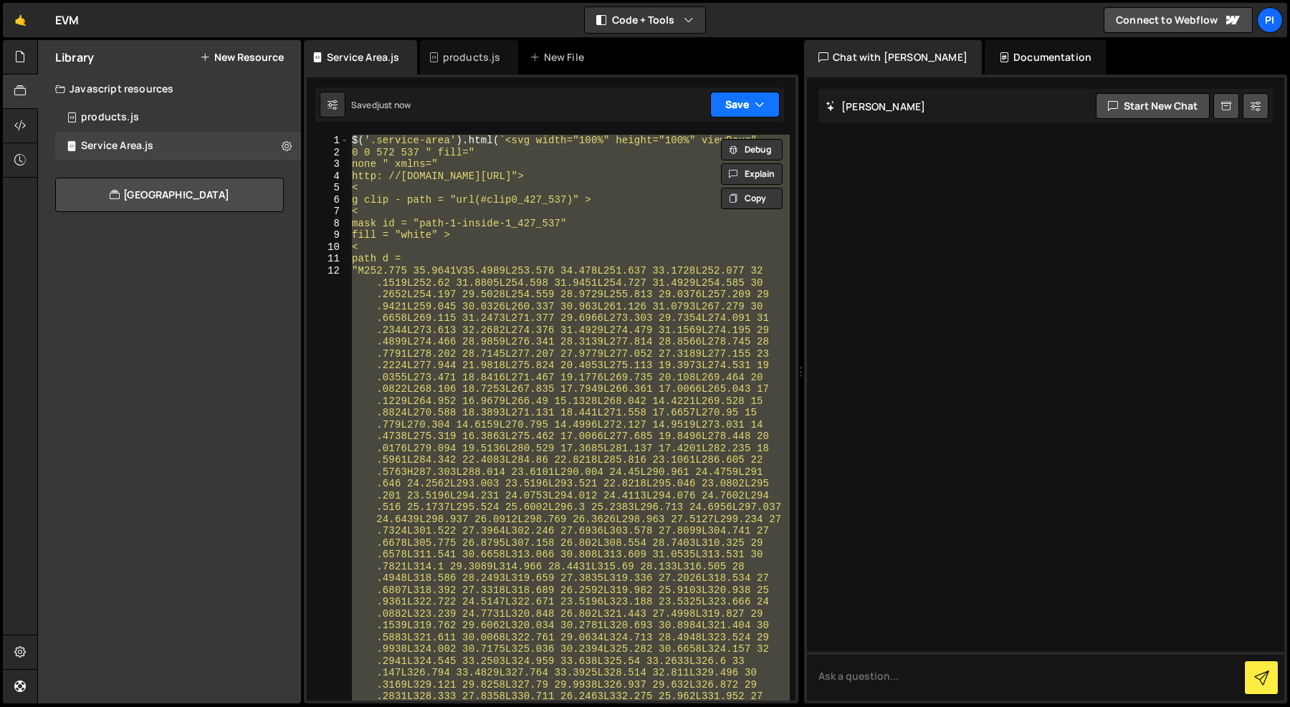
click at [749, 107] on button "Save" at bounding box center [744, 105] width 69 height 26
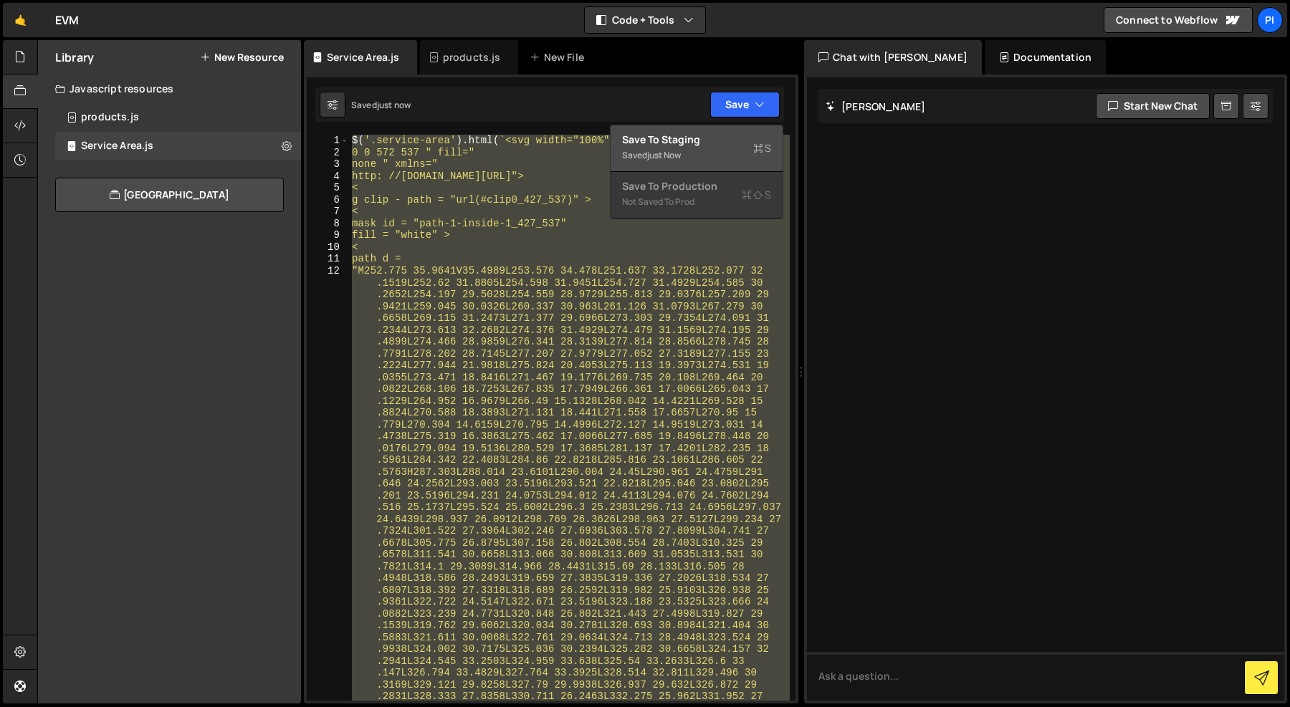
click at [729, 141] on div "Save to Staging S" at bounding box center [696, 140] width 149 height 14
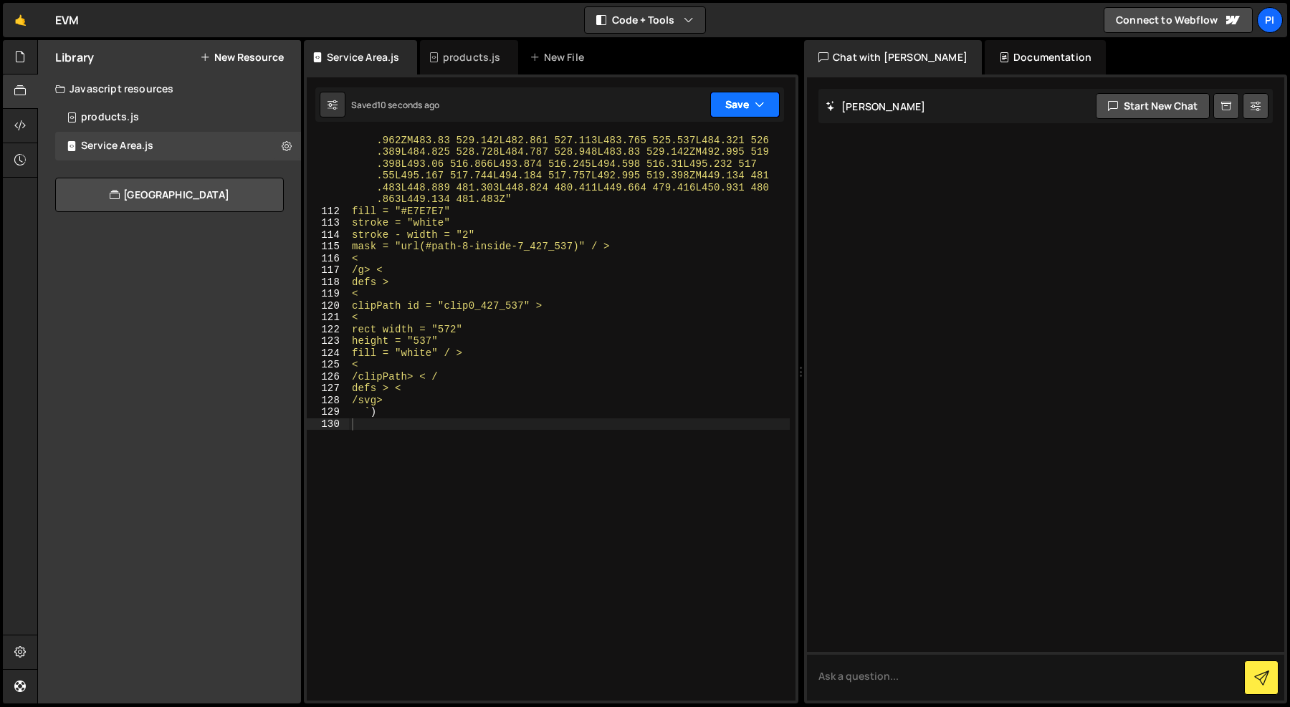
click at [749, 105] on button "Save" at bounding box center [744, 105] width 69 height 26
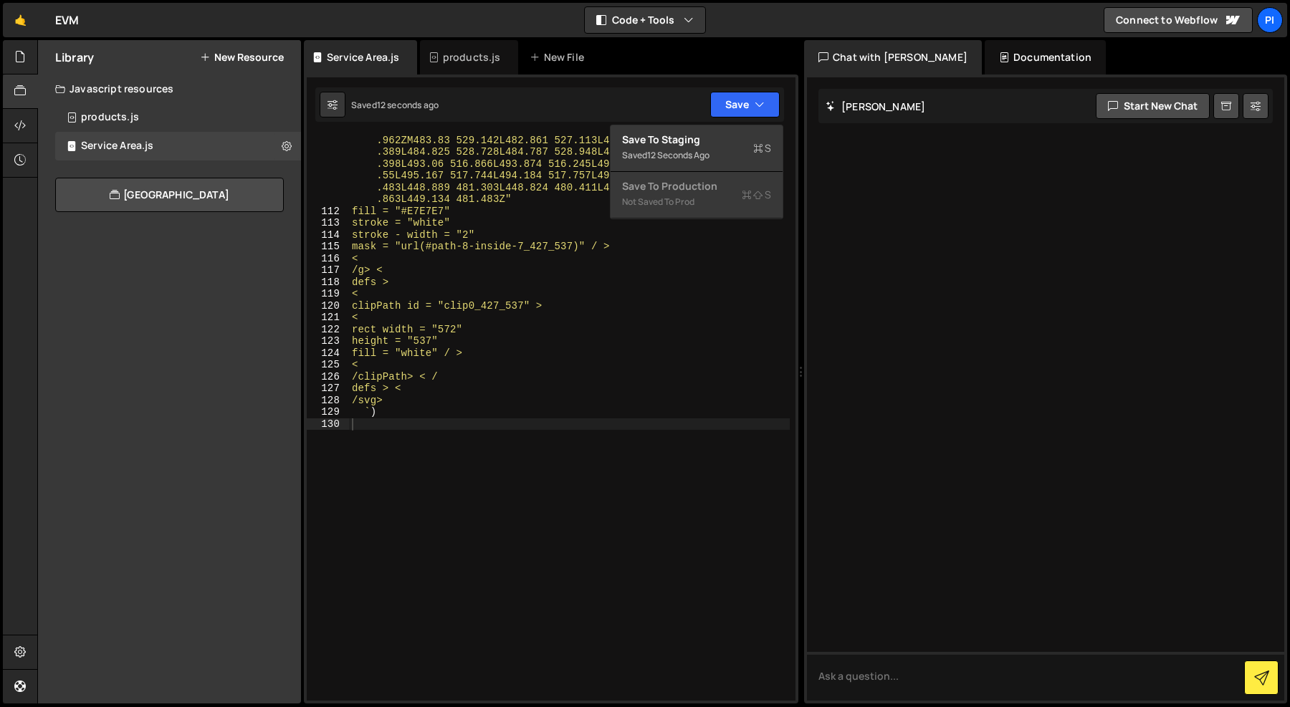
click at [358, 216] on div ""M477.586 535.978L476.423 536.56L476.164 535.978L474.355 535.694L473 .139 534.7…" at bounding box center [569, 110] width 441 height 1346
type textarea "fill = "#E7E7E7""
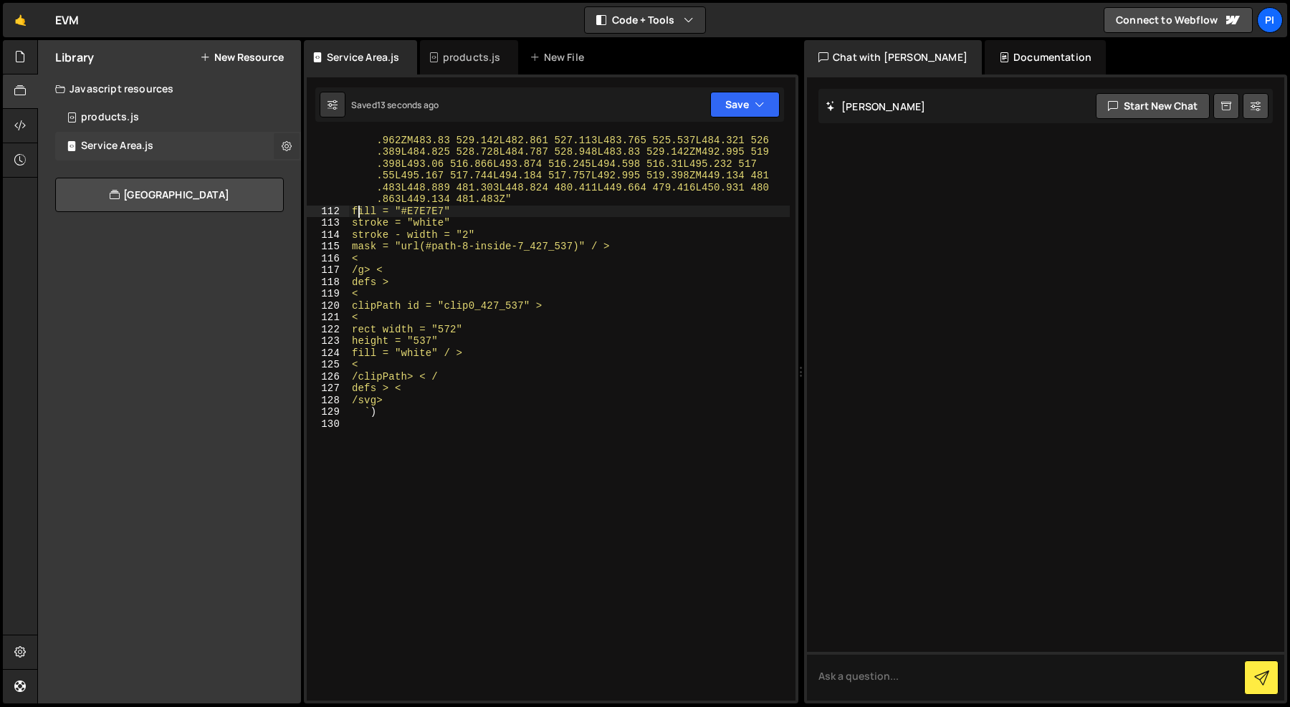
click at [286, 145] on icon at bounding box center [287, 146] width 10 height 14
click at [344, 143] on button "Copy Code" at bounding box center [374, 147] width 140 height 28
click at [352, 173] on button "Edit File Settings" at bounding box center [374, 175] width 140 height 28
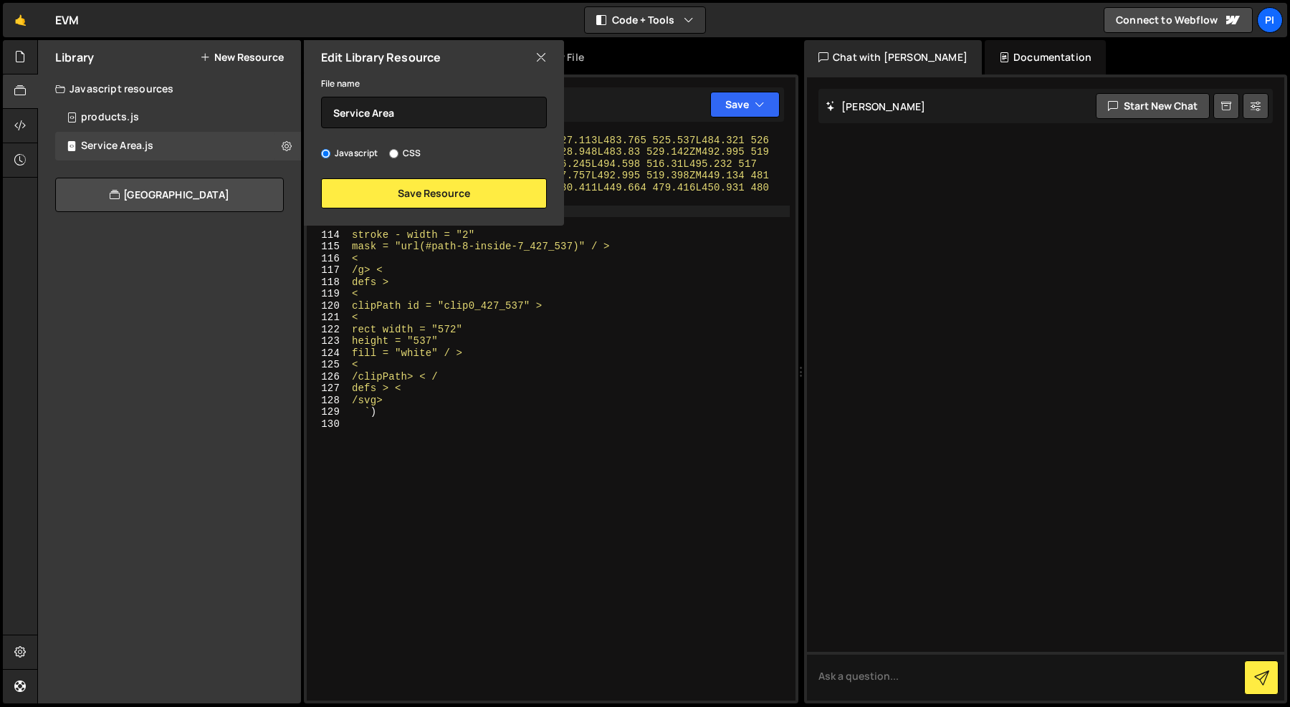
click at [545, 58] on icon at bounding box center [540, 57] width 11 height 16
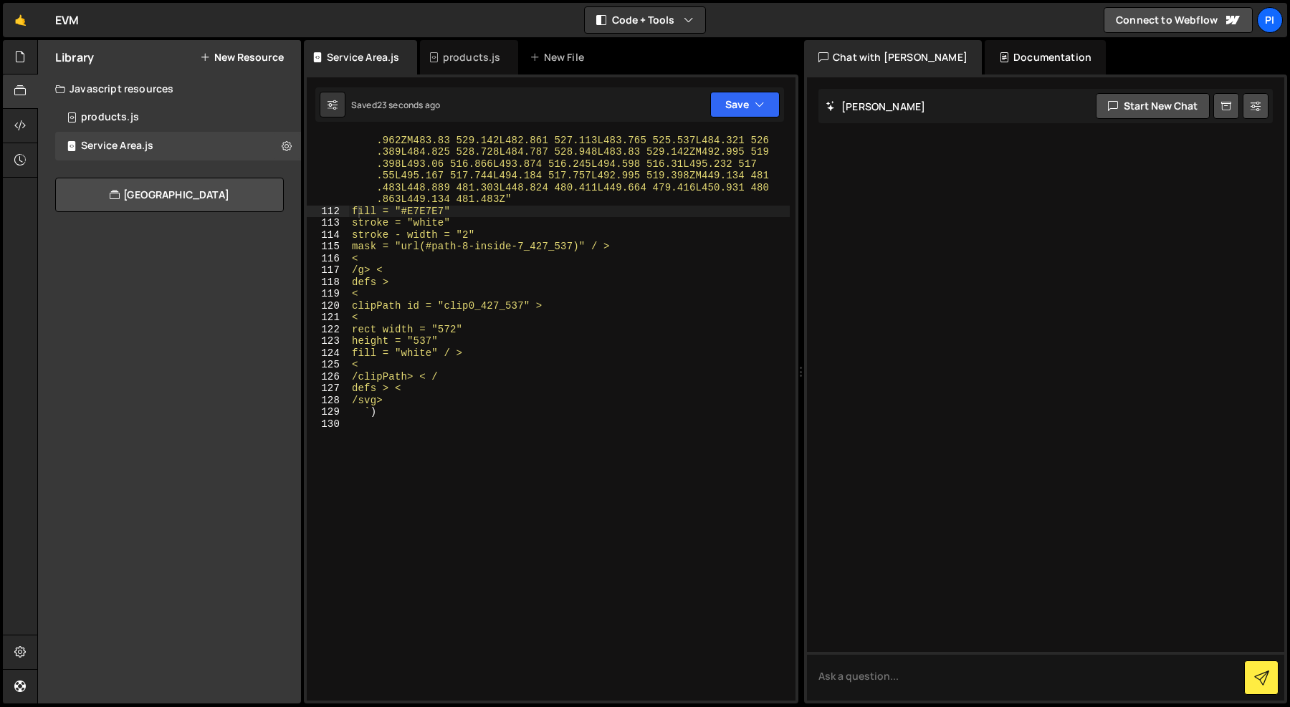
click at [984, 49] on div "Documentation" at bounding box center [1044, 57] width 121 height 34
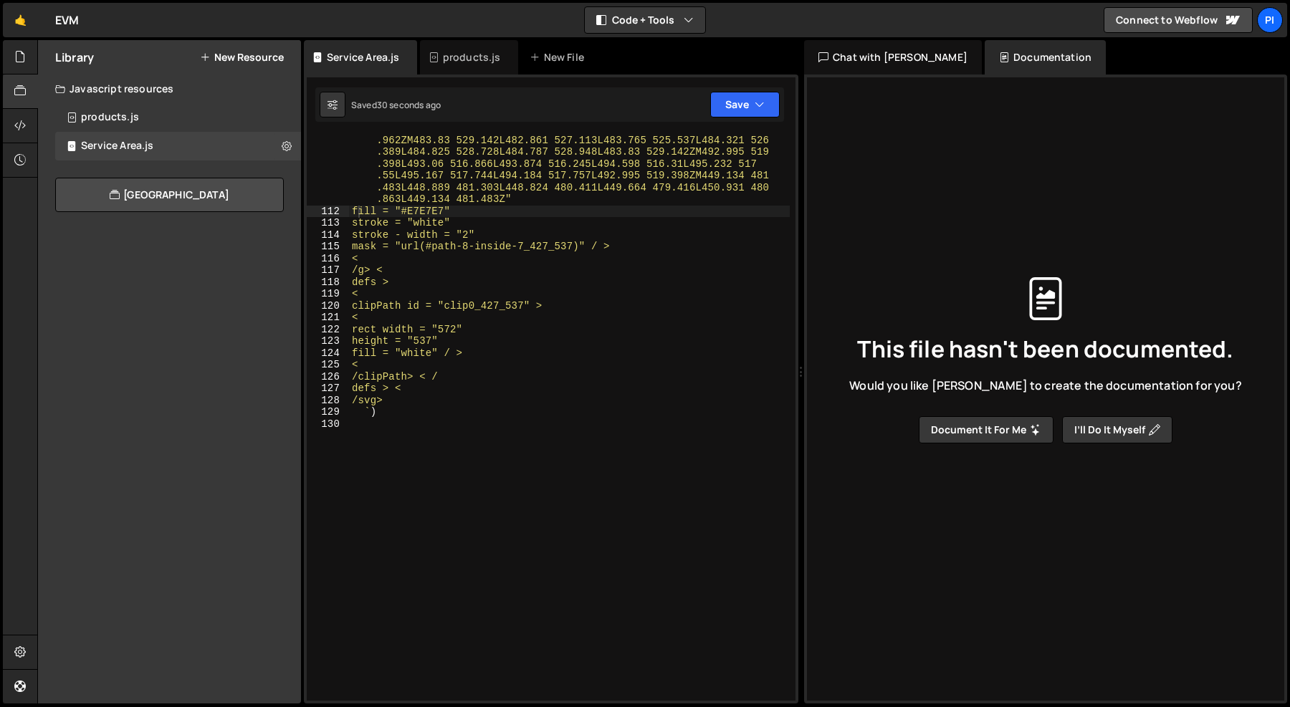
click at [891, 56] on div "Chat with [PERSON_NAME]" at bounding box center [893, 57] width 178 height 34
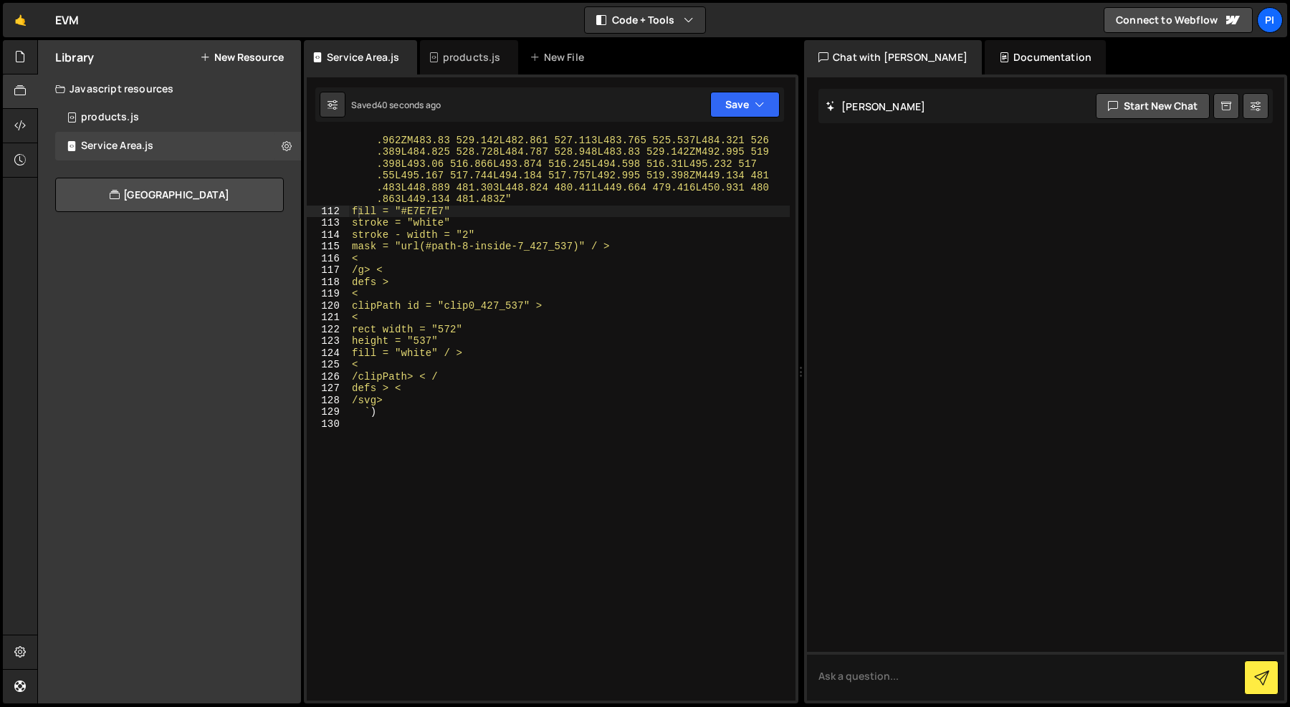
click at [984, 56] on div "Documentation" at bounding box center [1044, 57] width 121 height 34
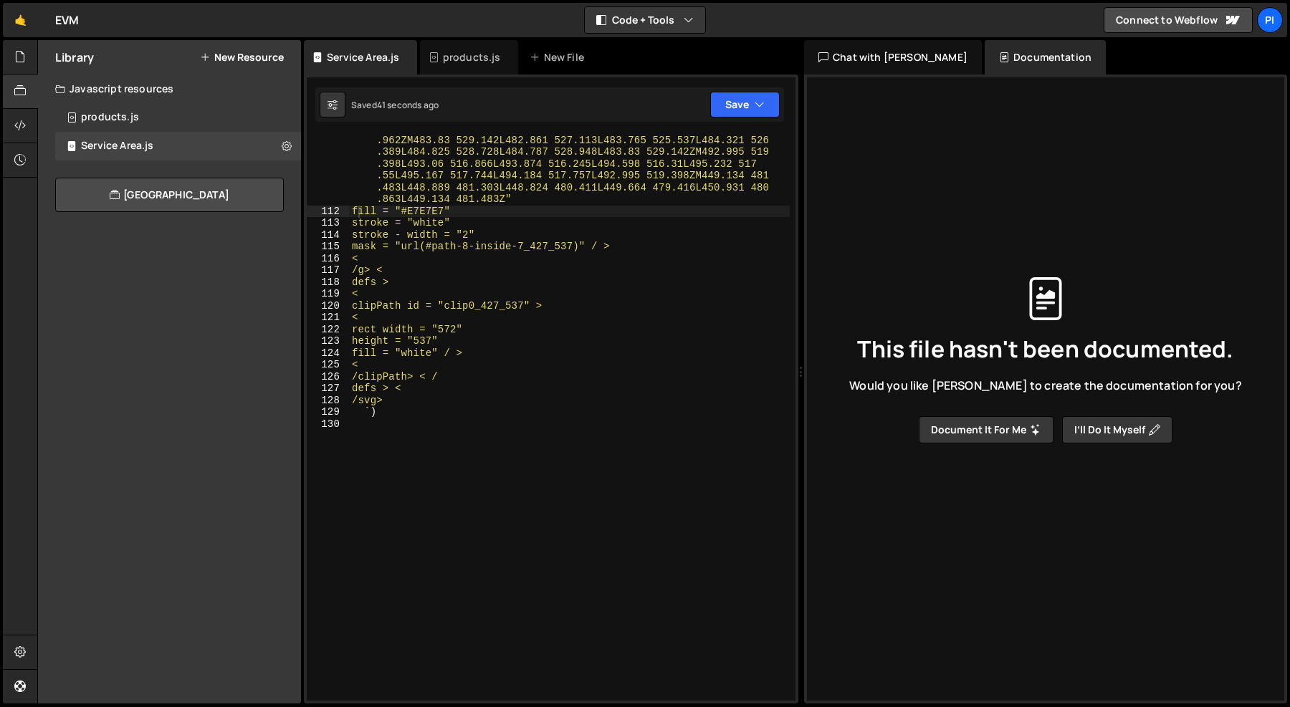
click at [893, 54] on div "Chat with [PERSON_NAME]" at bounding box center [893, 57] width 178 height 34
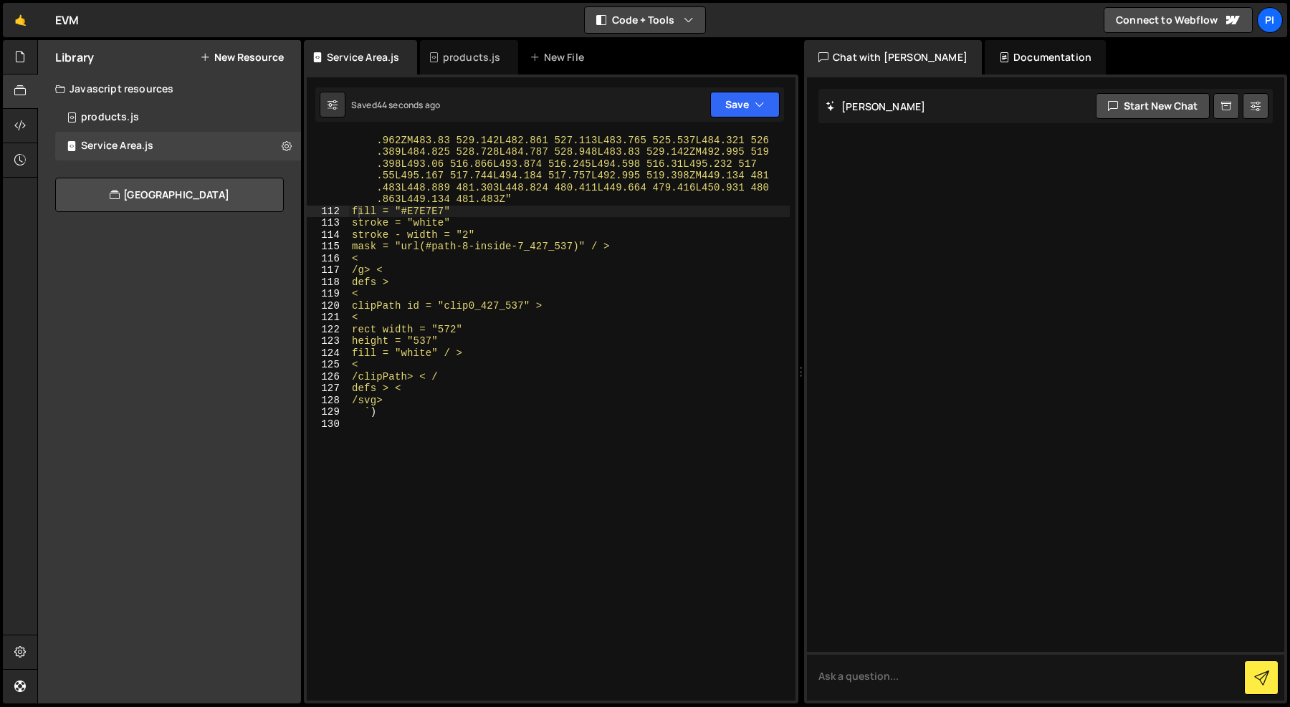
click at [646, 21] on button "Code + Tools" at bounding box center [645, 20] width 120 height 26
click at [683, 18] on icon "button" at bounding box center [688, 20] width 10 height 14
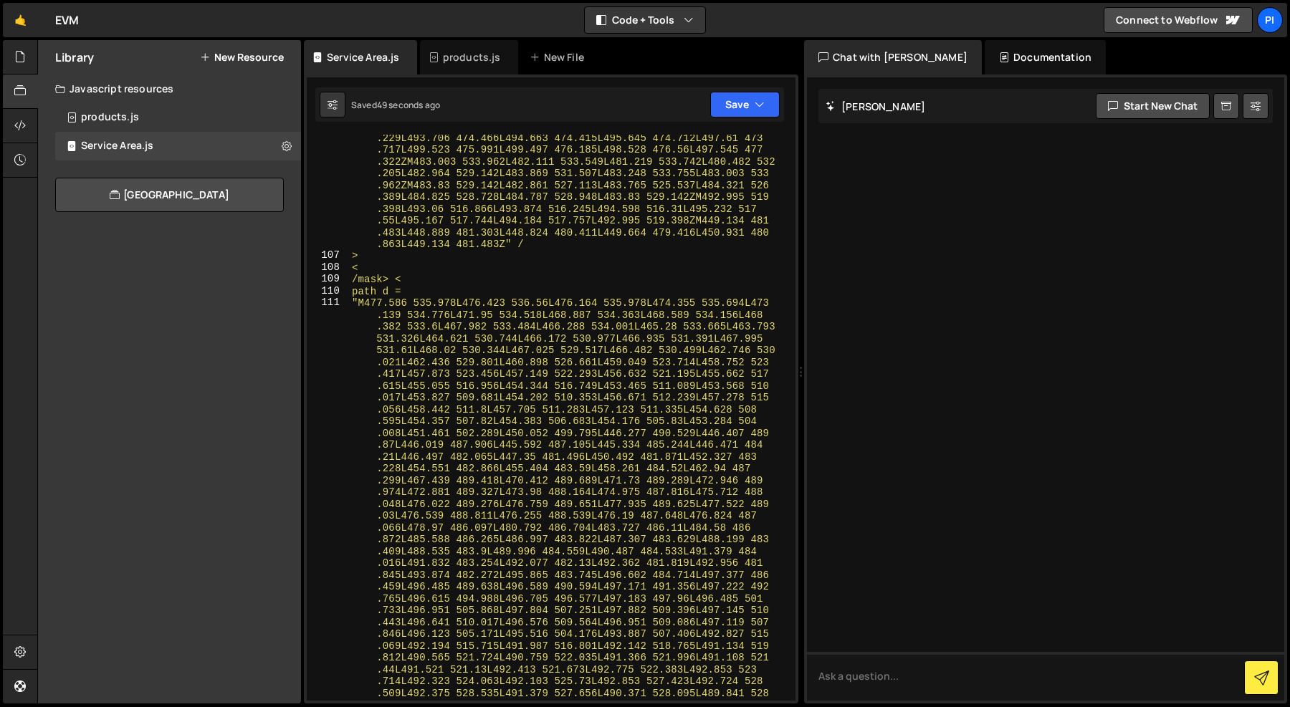
scroll to position [15282, 0]
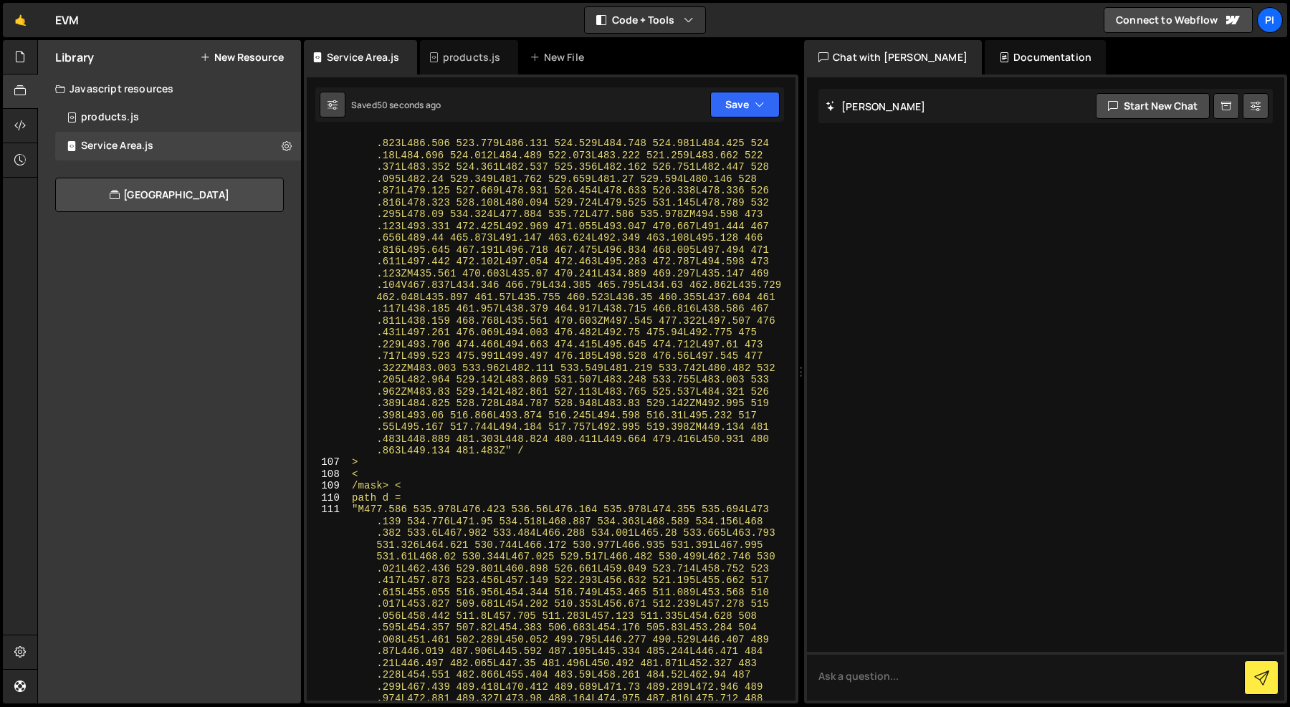
click at [332, 96] on button at bounding box center [333, 105] width 26 height 26
select select "editor"
select select "ace/theme/monokai"
type input "14"
checkbox input "true"
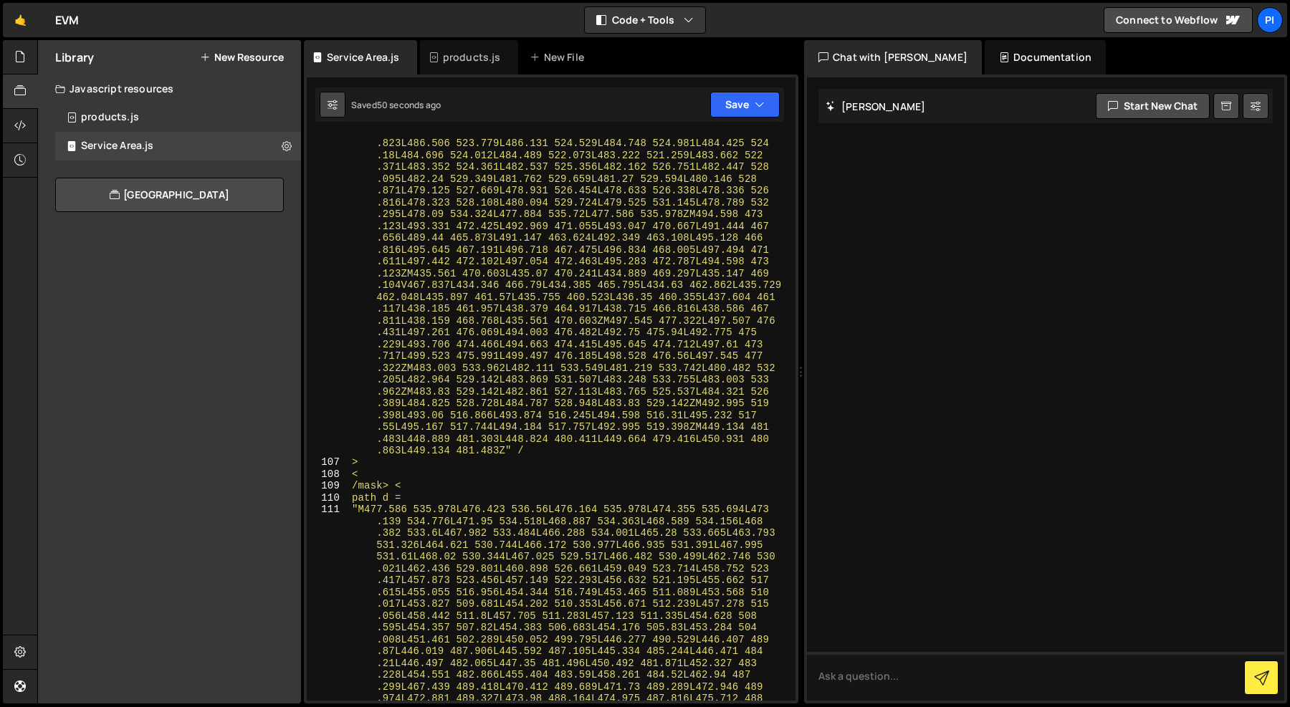
checkbox input "true"
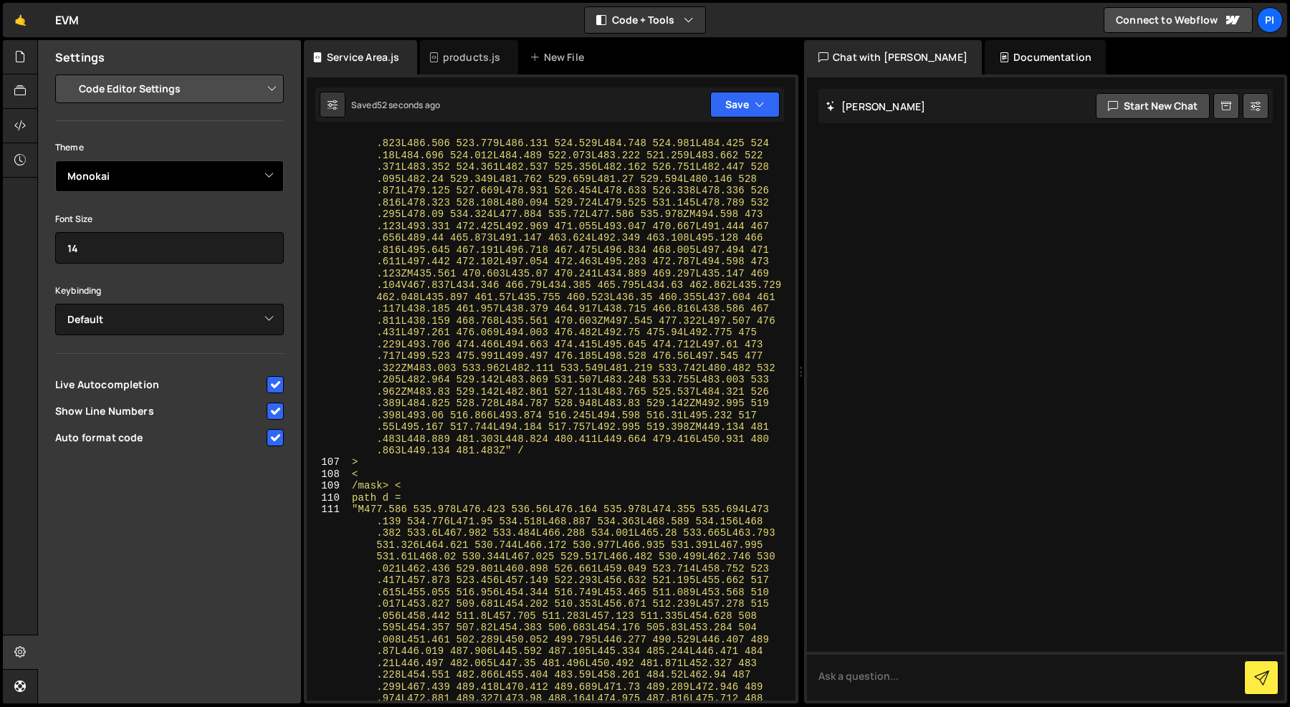
click at [183, 176] on select "Ambiance Chaos Clouds Midnight Dracula Cobalt Gruvbox Green on Black idle Finge…" at bounding box center [169, 176] width 229 height 32
click at [13, 82] on div at bounding box center [20, 92] width 35 height 34
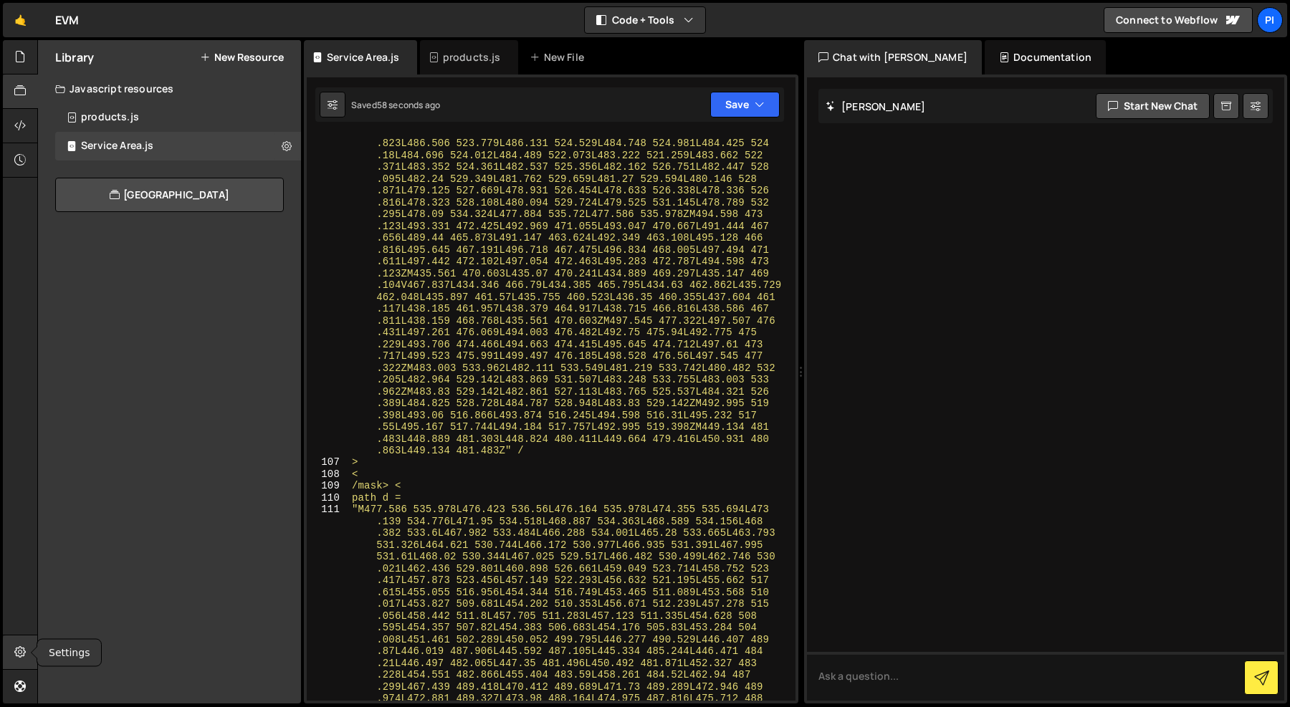
click at [19, 652] on icon at bounding box center [19, 652] width 11 height 16
select select "project"
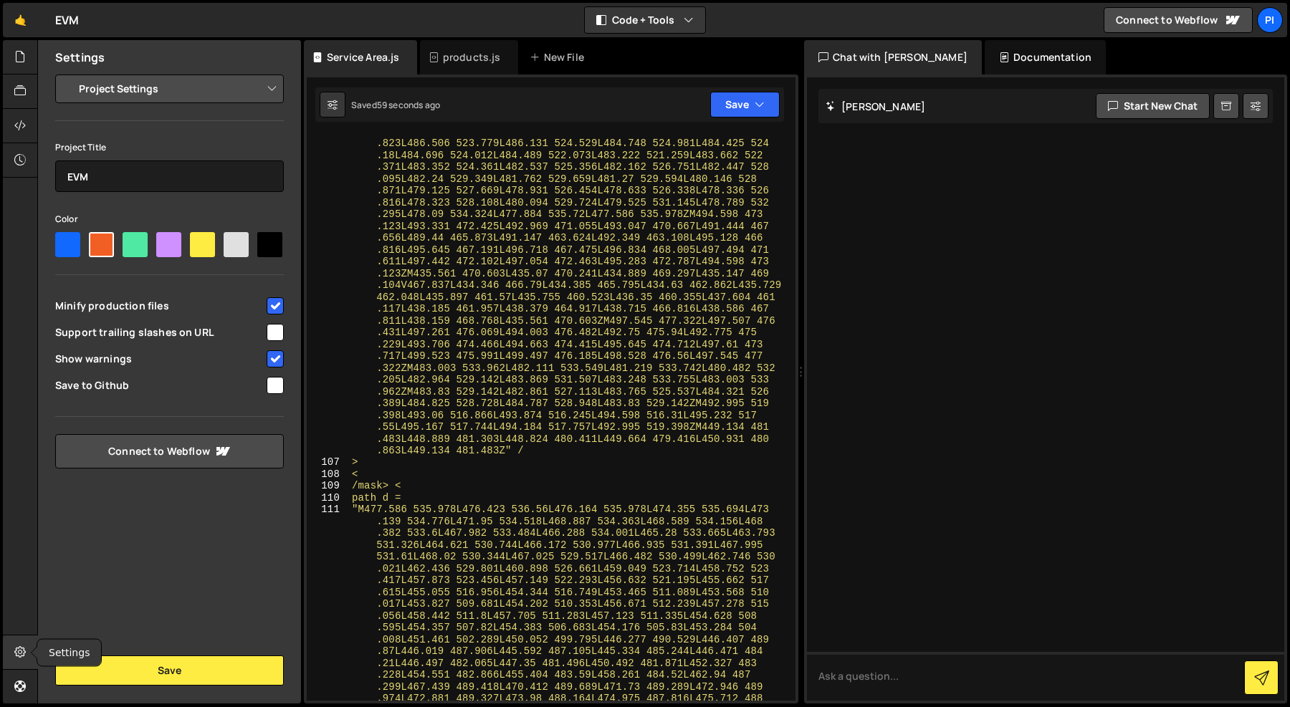
click at [19, 652] on icon at bounding box center [19, 652] width 11 height 16
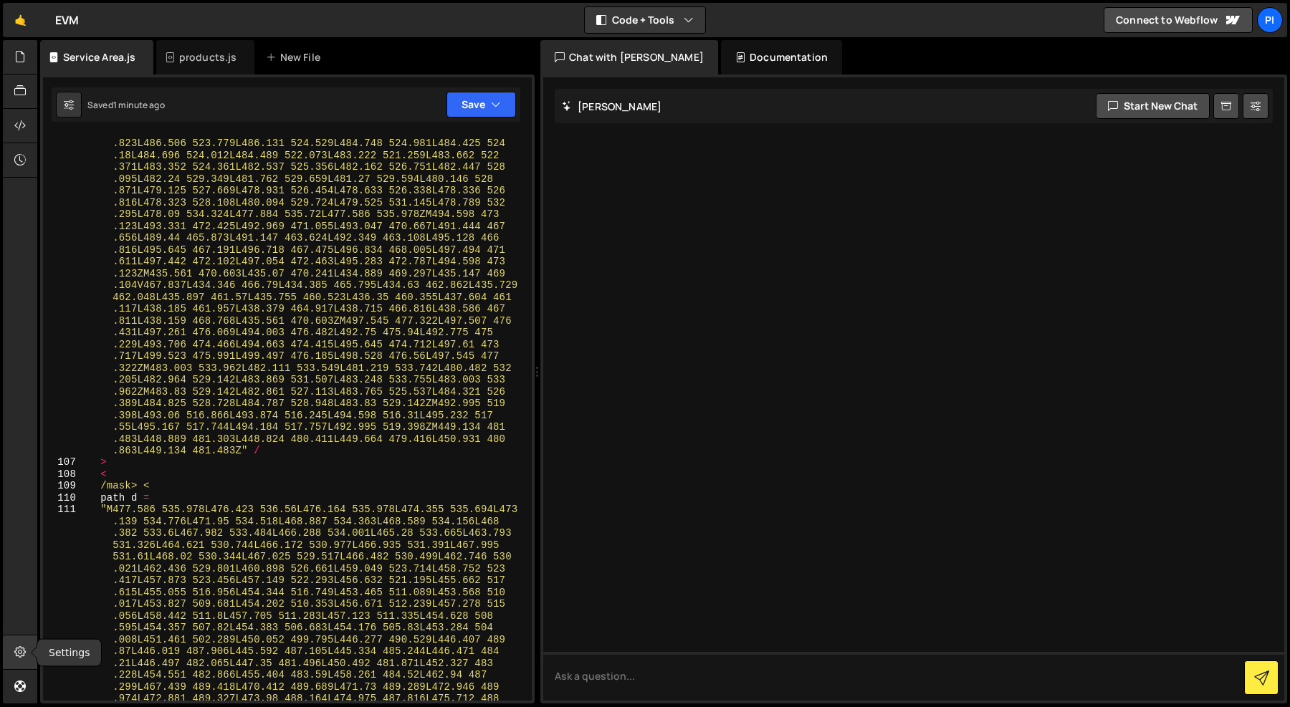
click at [19, 652] on icon at bounding box center [19, 652] width 11 height 16
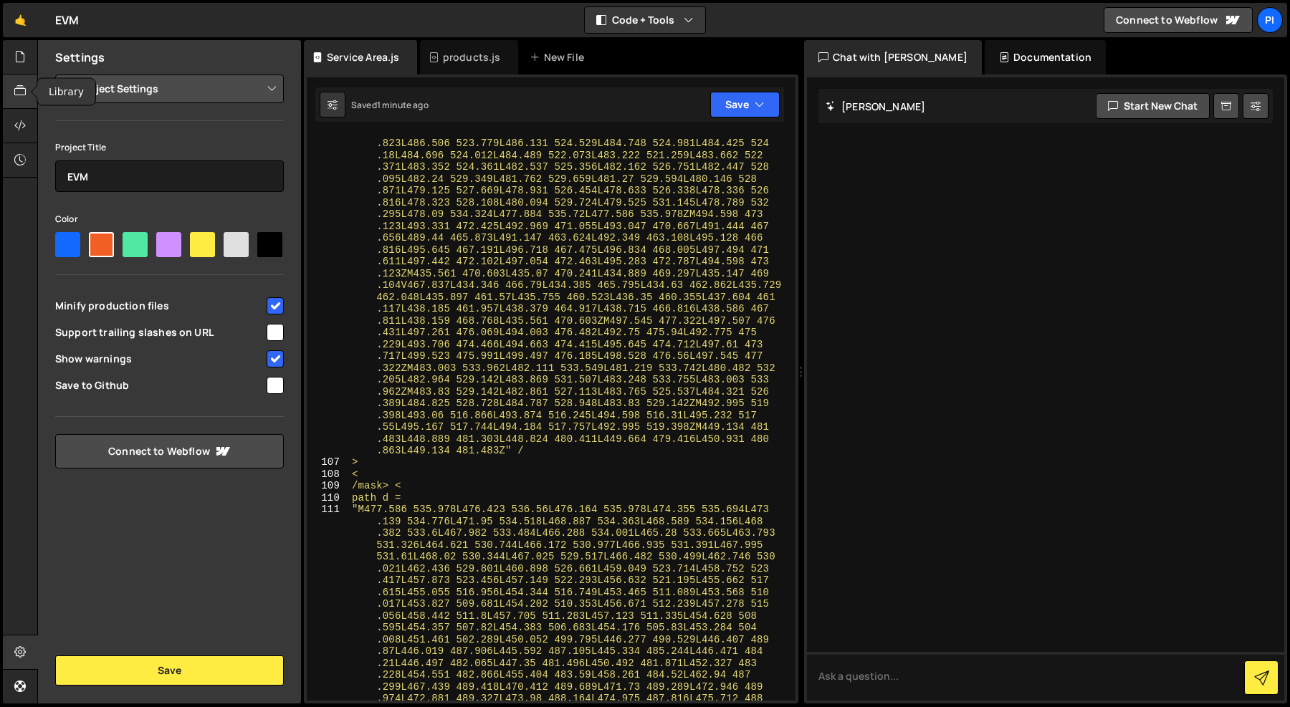
click at [14, 83] on icon at bounding box center [19, 91] width 11 height 16
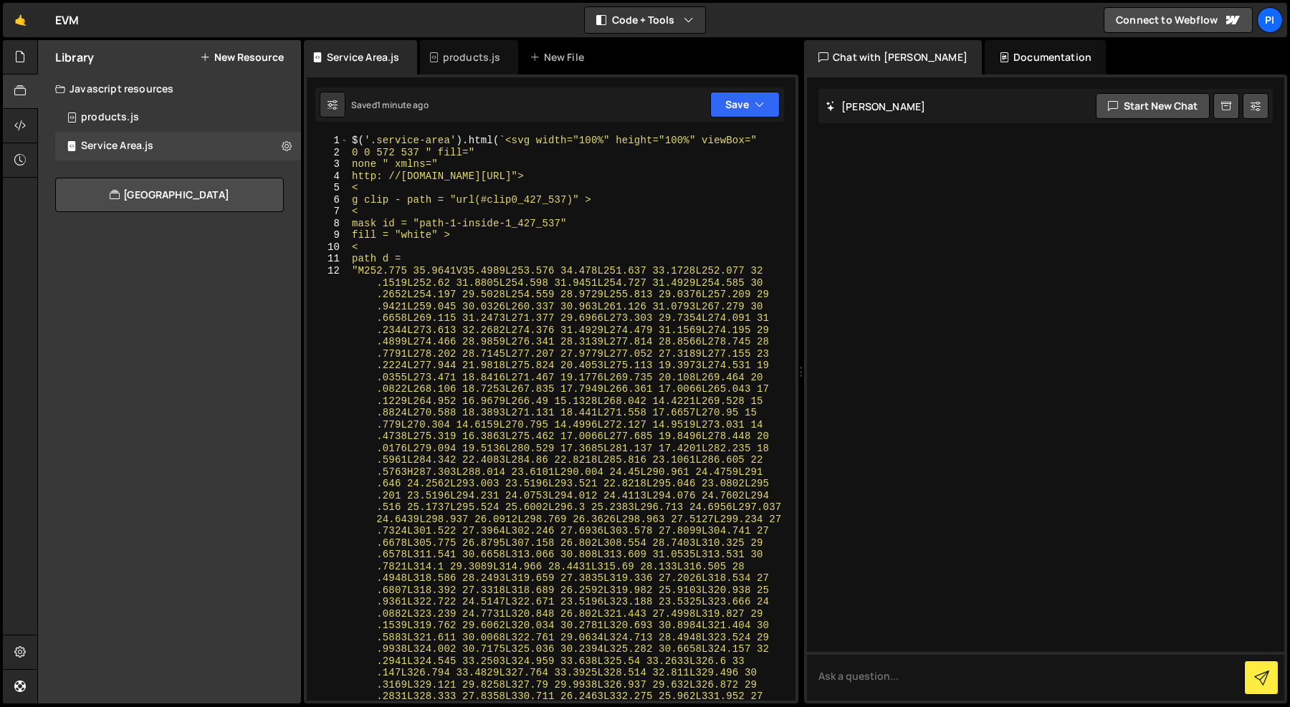
scroll to position [0, 0]
